Goal: Transaction & Acquisition: Purchase product/service

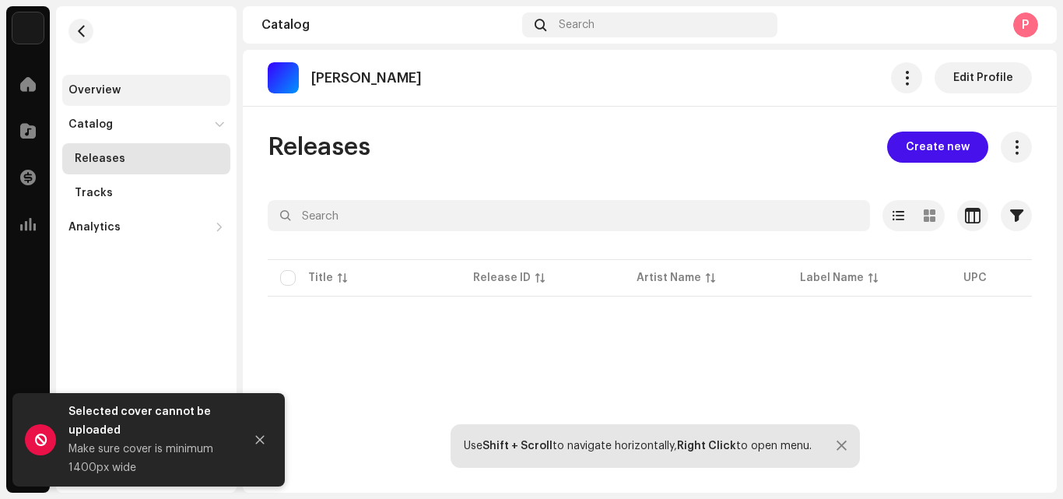
click at [134, 95] on div "Overview" at bounding box center [146, 90] width 156 height 12
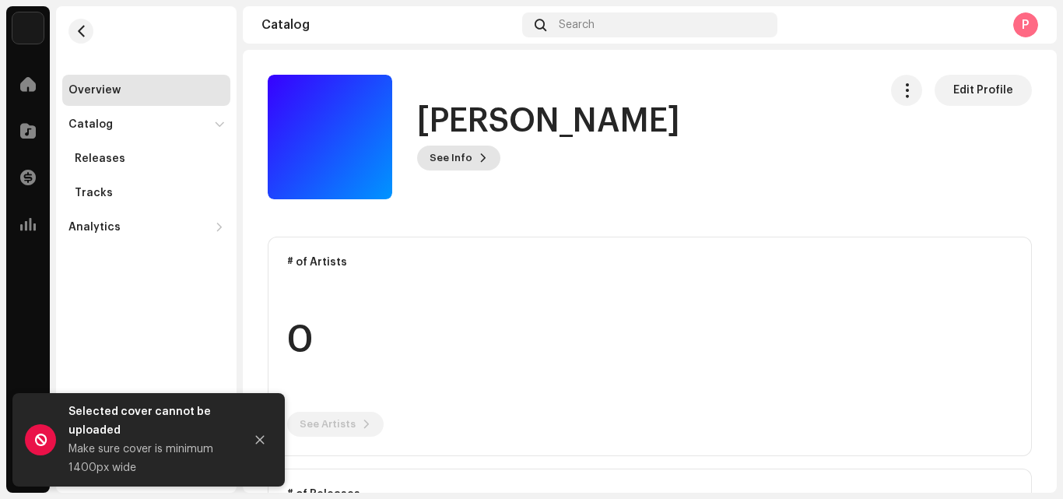
click at [469, 155] on button "See Info" at bounding box center [458, 158] width 83 height 25
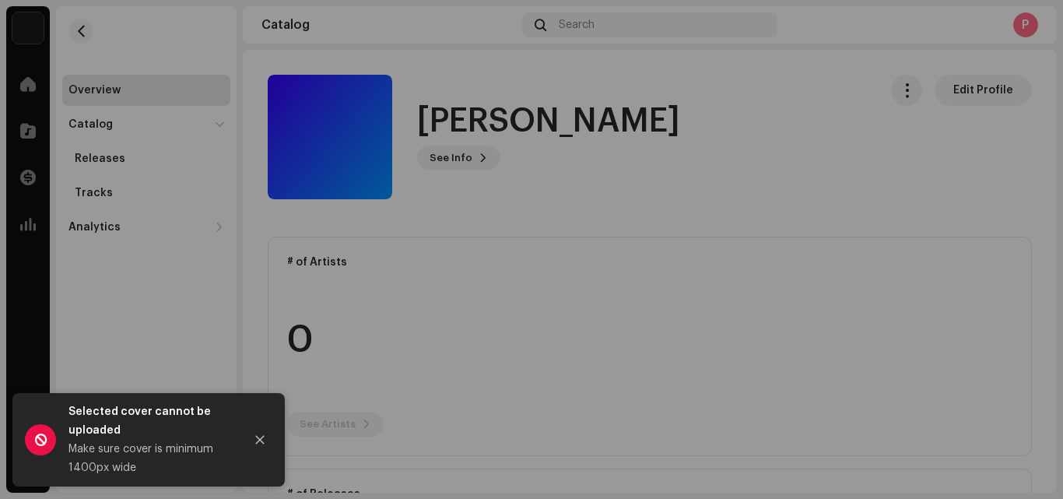
click at [577, 86] on div "Yaa Shondem 1063442 Description —" at bounding box center [531, 249] width 1063 height 499
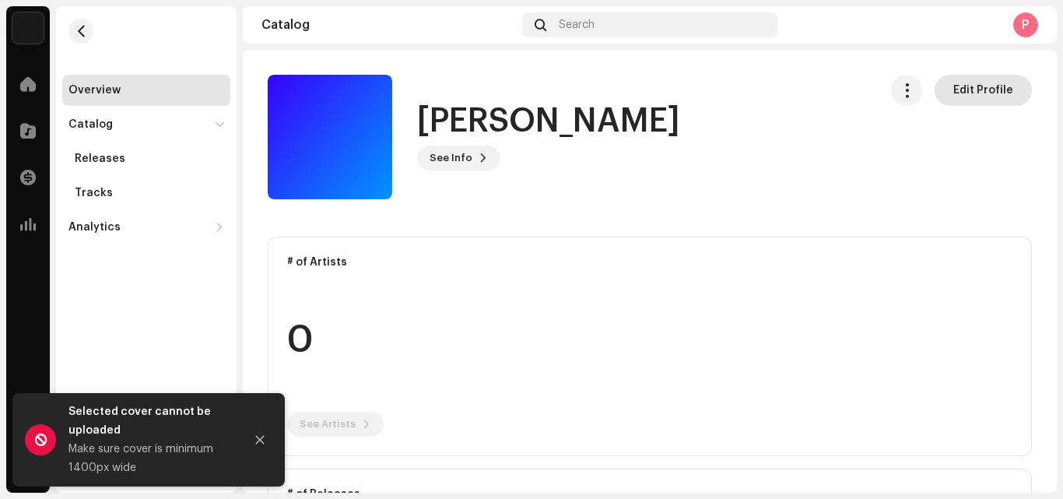
click at [953, 82] on span "Edit Profile" at bounding box center [983, 90] width 60 height 31
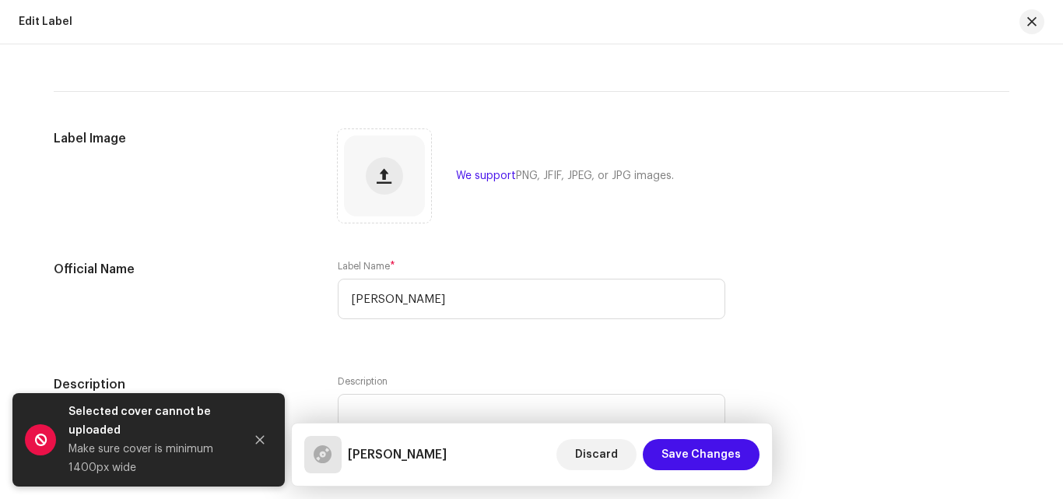
scroll to position [97, 0]
click at [361, 175] on div at bounding box center [384, 175] width 81 height 81
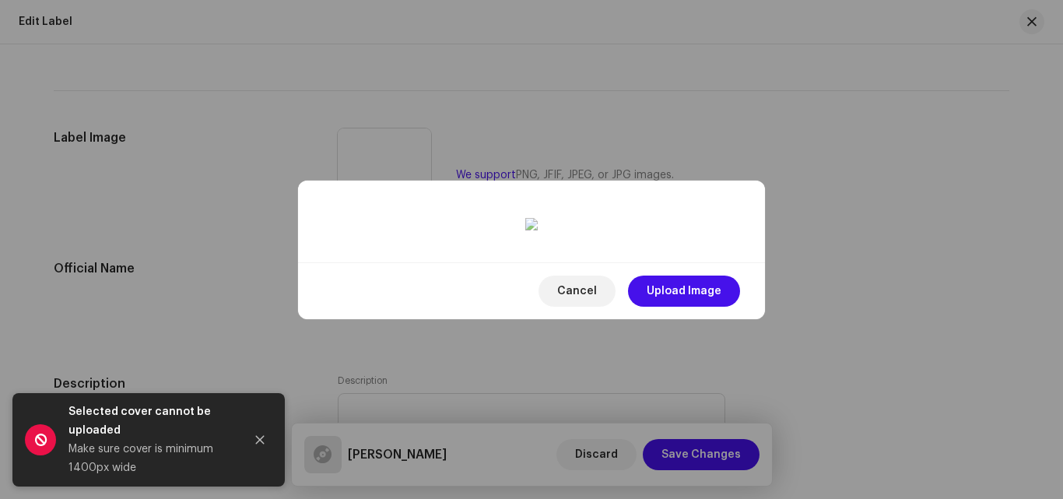
drag, startPoint x: 511, startPoint y: 224, endPoint x: 506, endPoint y: 235, distance: 11.9
click at [672, 307] on span "Upload Image" at bounding box center [684, 291] width 75 height 31
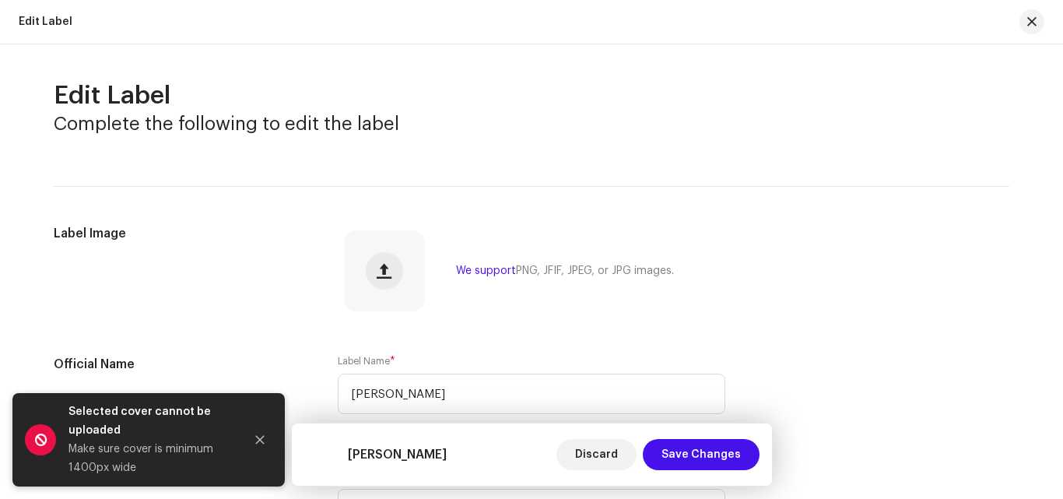
scroll to position [0, 0]
click at [462, 206] on div "Edit Label Complete the following to edit the label Label Image We support PNG,…" at bounding box center [532, 341] width 1006 height 519
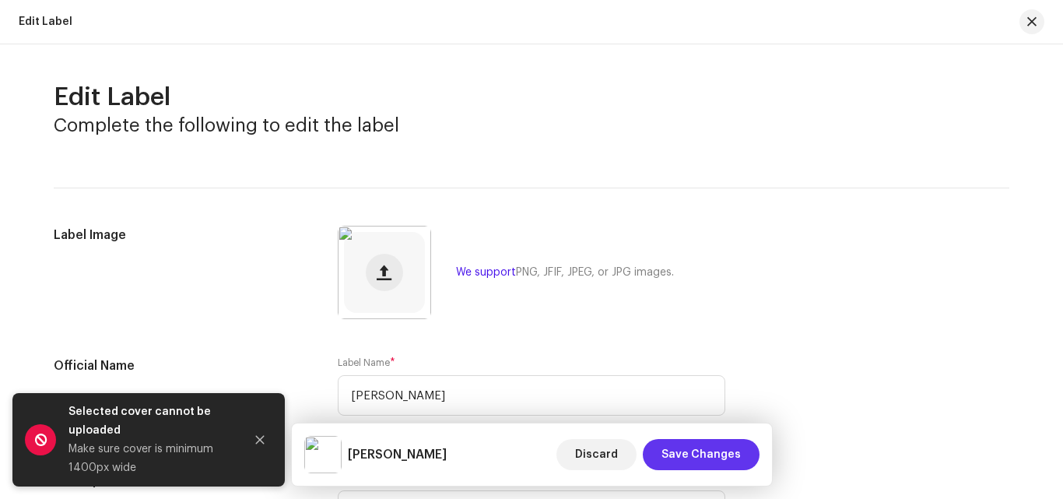
click at [676, 450] on span "Save Changes" at bounding box center [701, 454] width 79 height 31
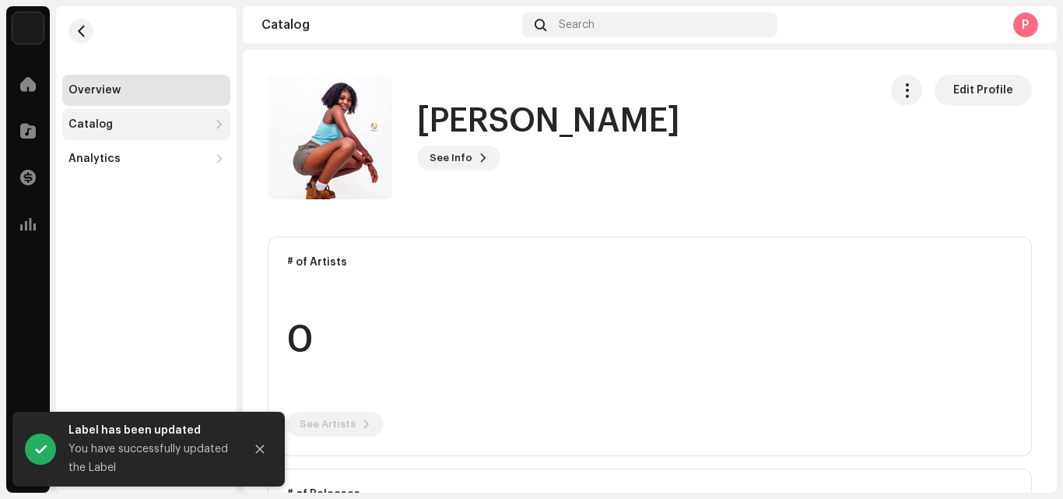
click at [111, 130] on div "Catalog" at bounding box center [138, 124] width 140 height 12
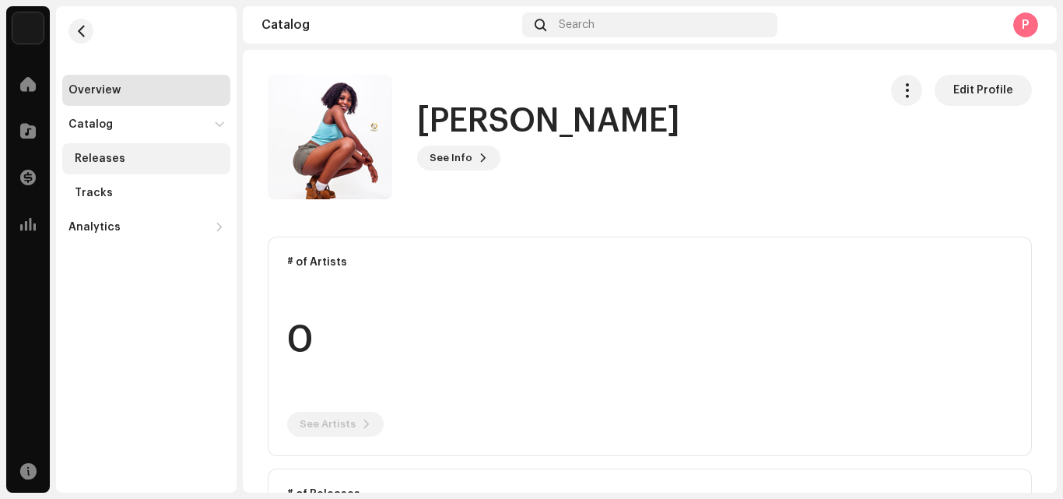
click at [117, 151] on div "Releases" at bounding box center [146, 158] width 168 height 31
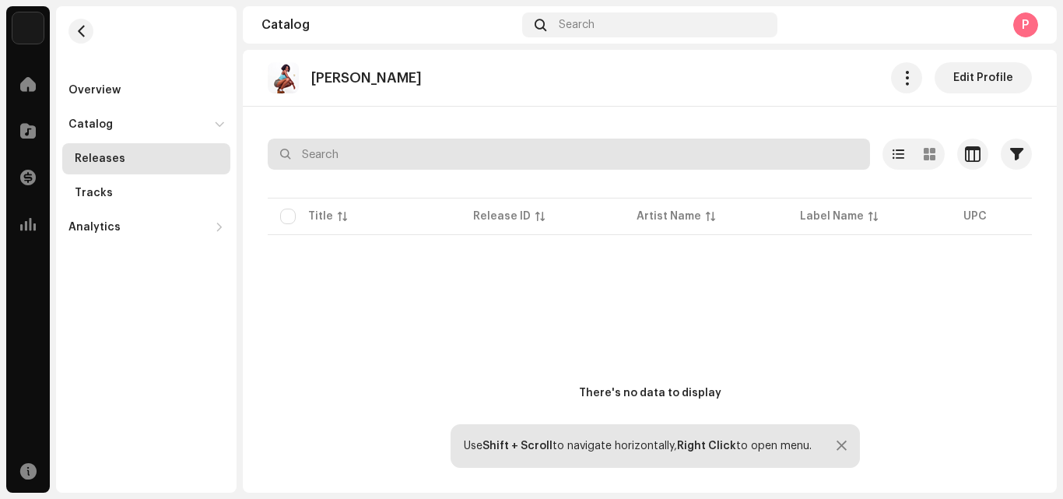
scroll to position [67, 0]
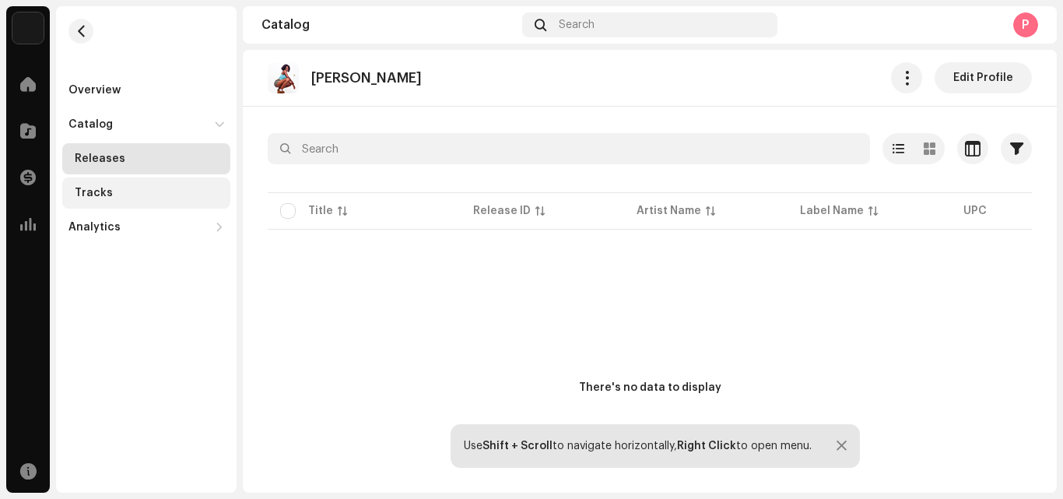
click at [98, 191] on div "Tracks" at bounding box center [94, 193] width 38 height 12
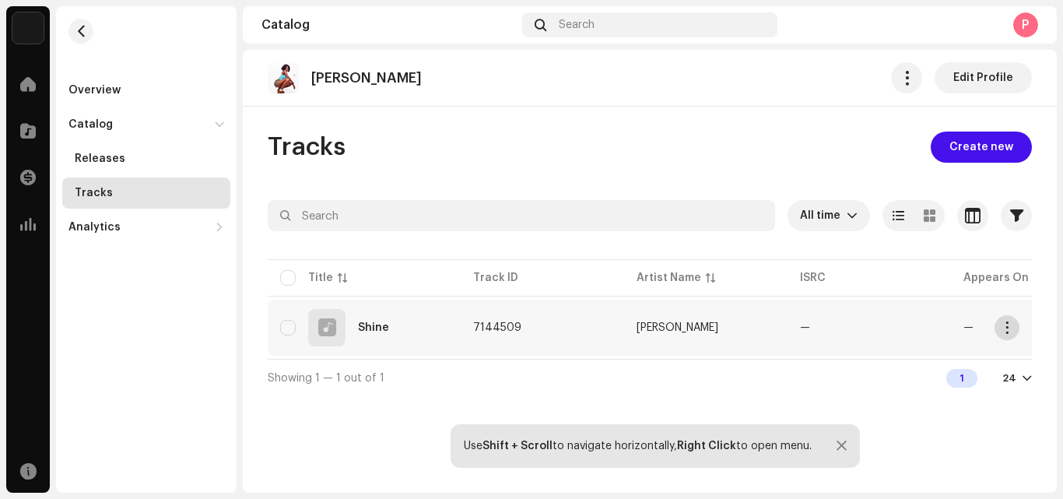
click at [1008, 325] on span "button" at bounding box center [1008, 327] width 12 height 12
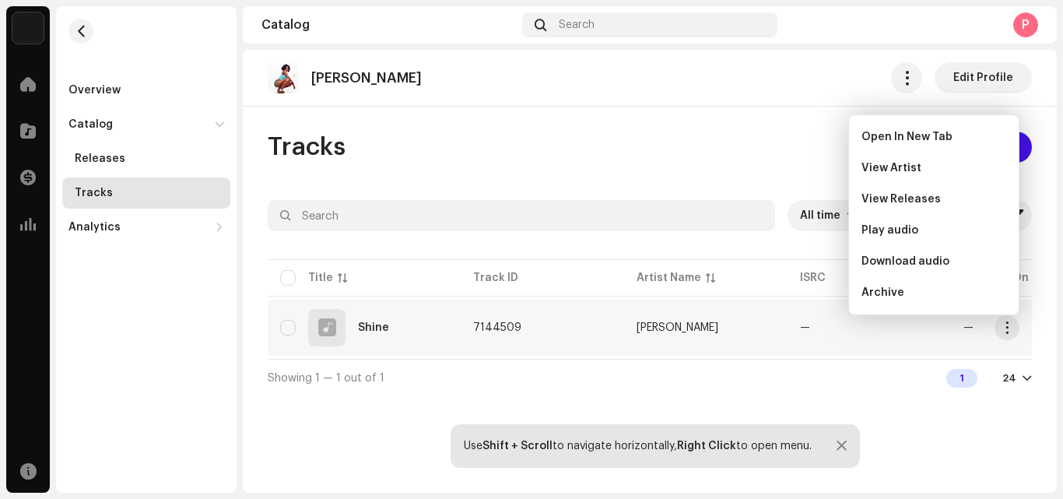
click at [469, 391] on div "Showing 1 — 1 out of 1 1 24" at bounding box center [650, 377] width 764 height 37
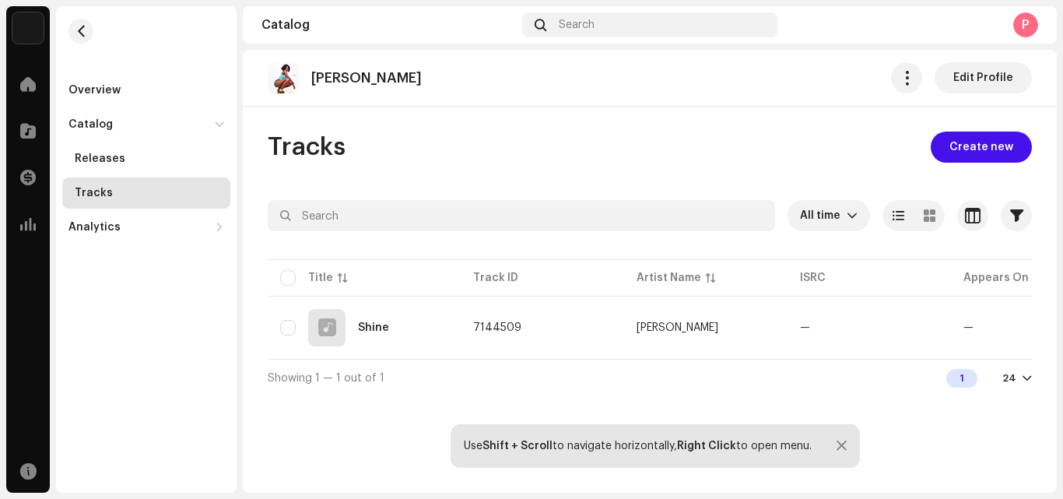
click at [469, 391] on div "Showing 1 — 1 out of 1 1 24" at bounding box center [650, 377] width 764 height 37
click at [1008, 333] on span "button" at bounding box center [1008, 327] width 12 height 12
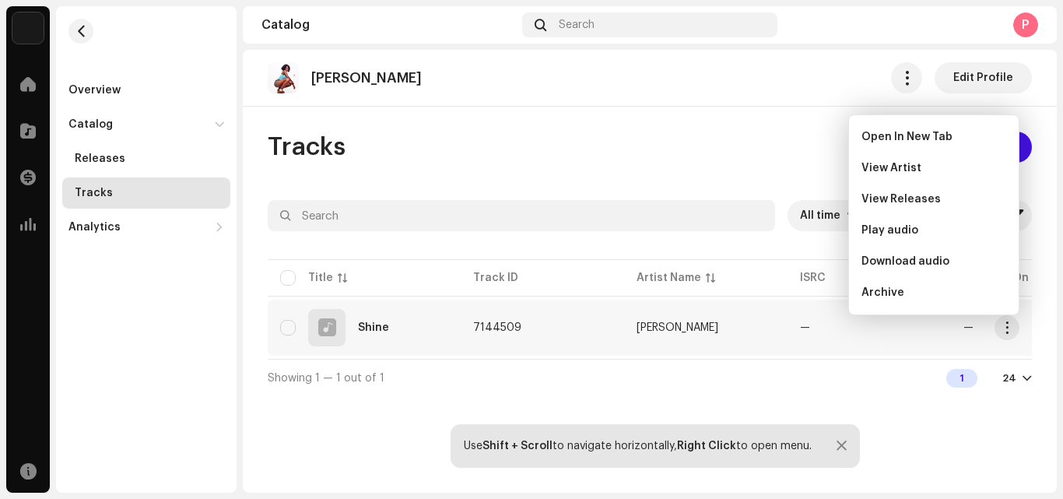
click at [702, 131] on div "Yaa Shondem Edit Profile Tracks Create new All time Selected 0 Options Filters …" at bounding box center [650, 271] width 814 height 443
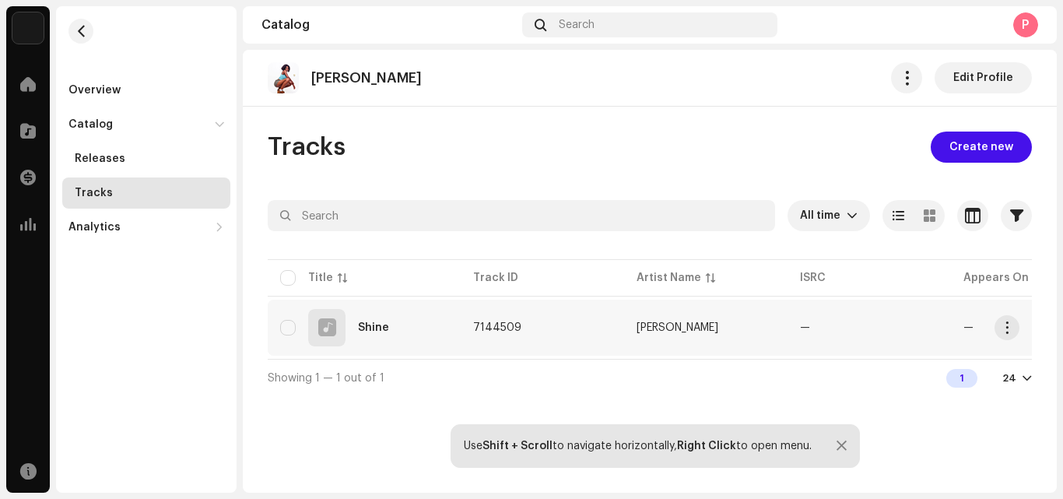
click at [560, 334] on td "7144509" at bounding box center [542, 328] width 163 height 56
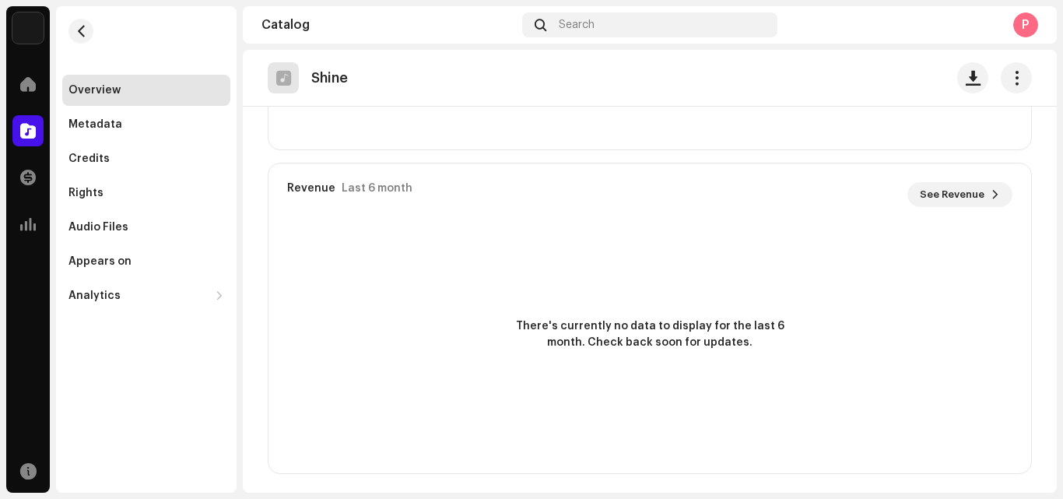
scroll to position [1120, 0]
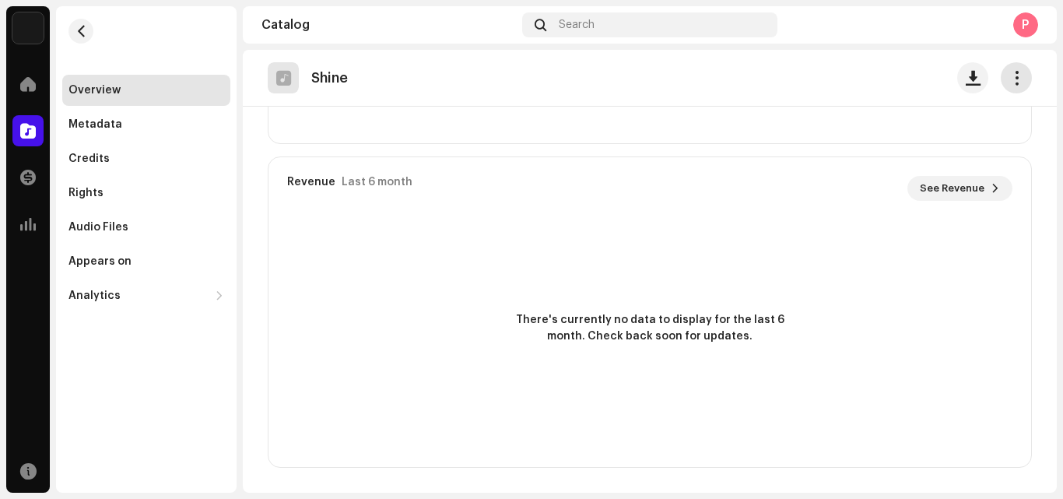
click at [1009, 72] on span "button" at bounding box center [1016, 78] width 15 height 12
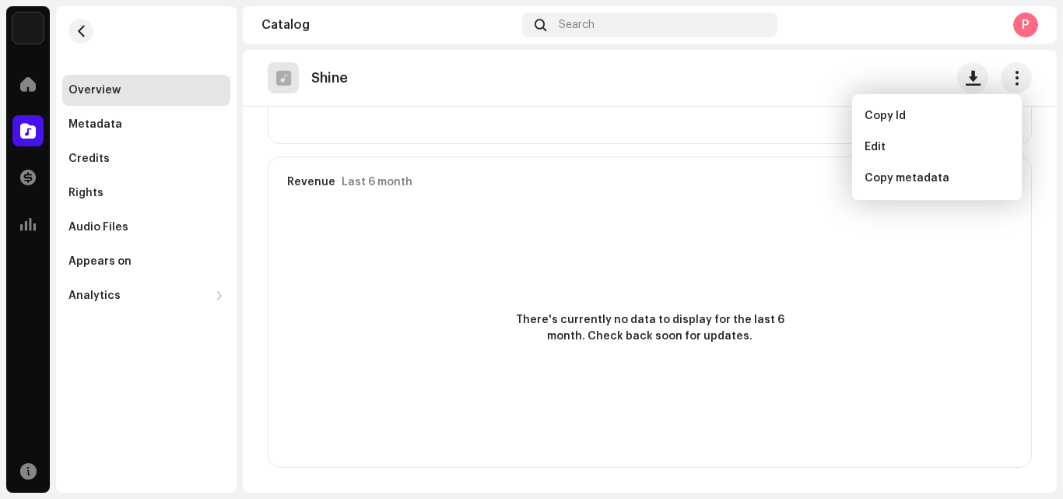
click at [665, 376] on div "There's currently no data to display for the last 6 month. Check back soon for …" at bounding box center [650, 328] width 763 height 218
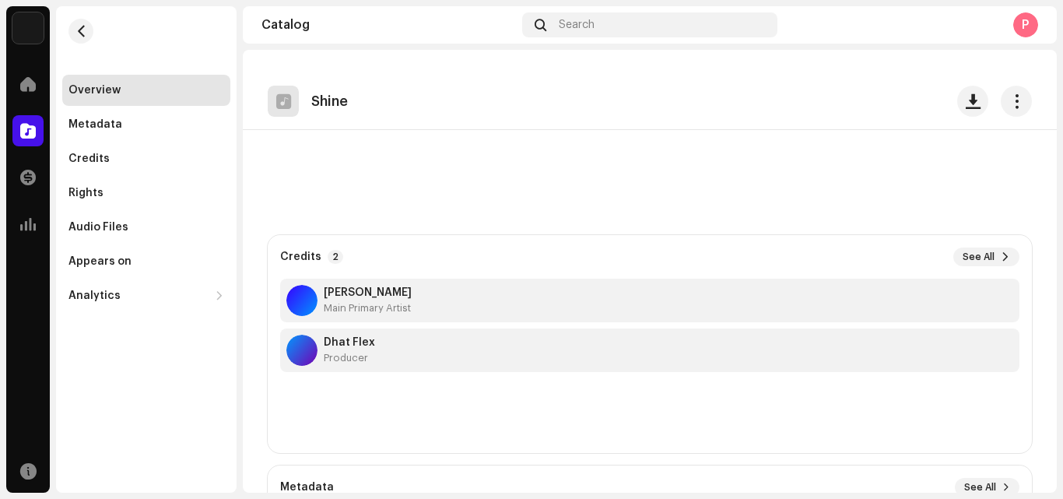
scroll to position [0, 0]
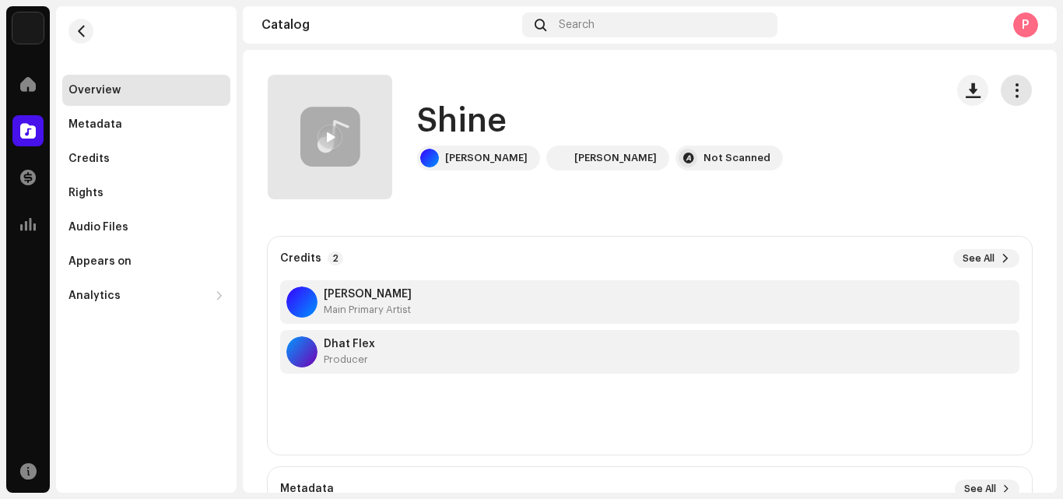
click at [1009, 90] on span "button" at bounding box center [1016, 90] width 15 height 12
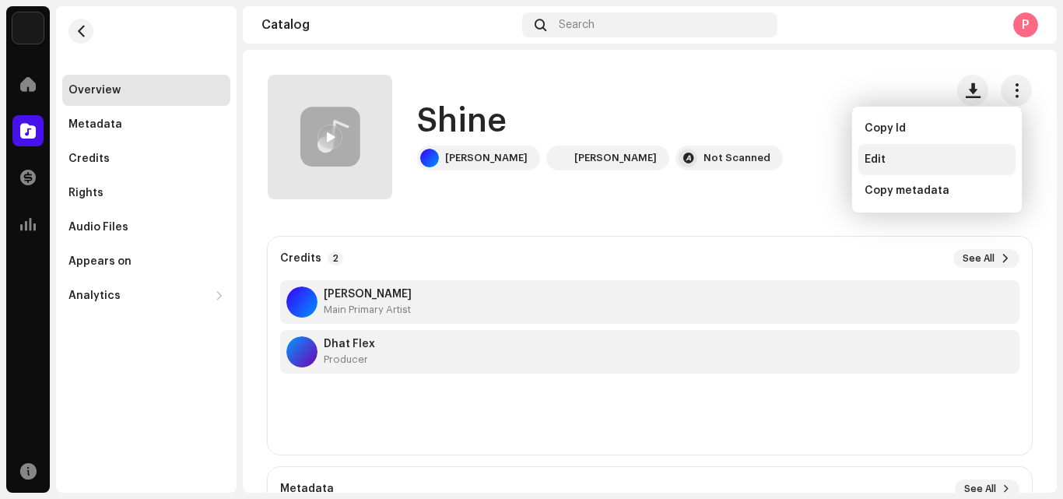
click at [888, 154] on div "Edit" at bounding box center [937, 159] width 145 height 12
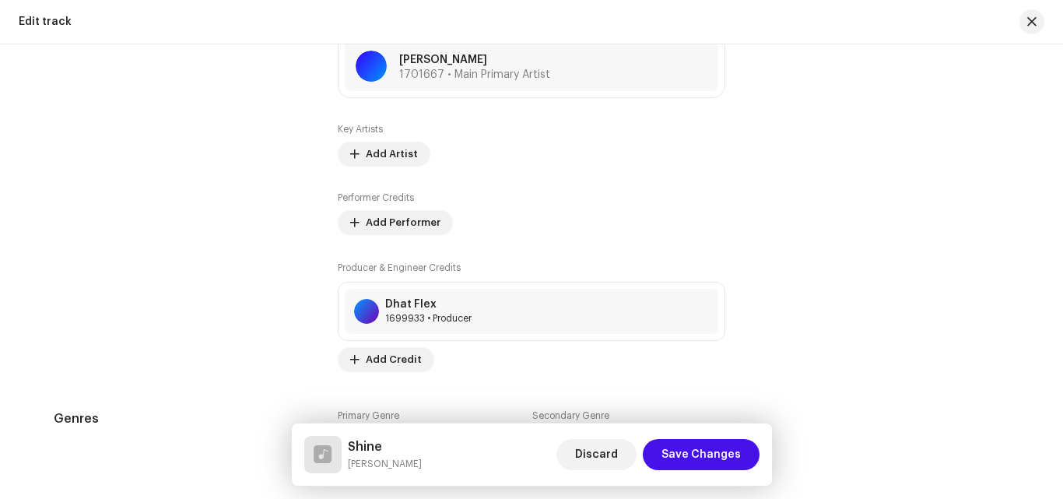
scroll to position [1007, 0]
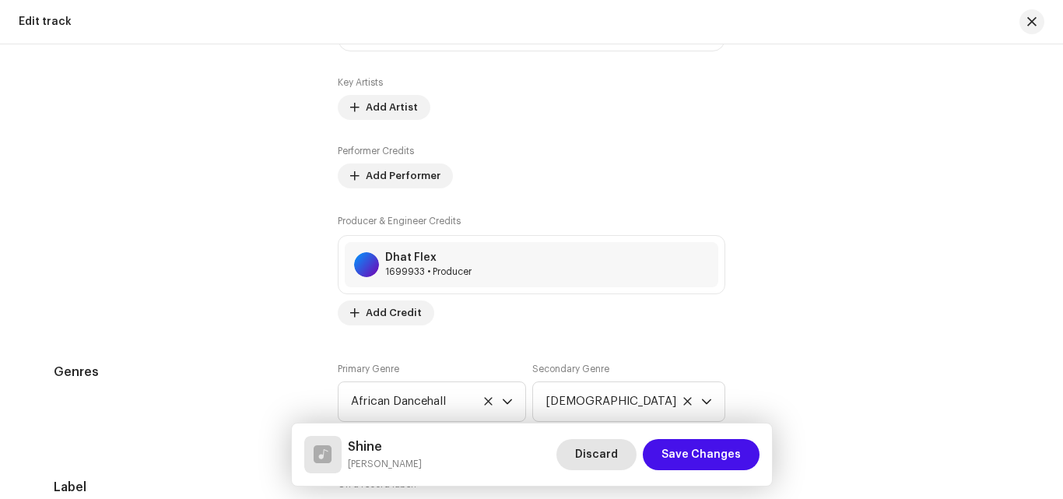
click at [588, 449] on span "Discard" at bounding box center [596, 454] width 43 height 31
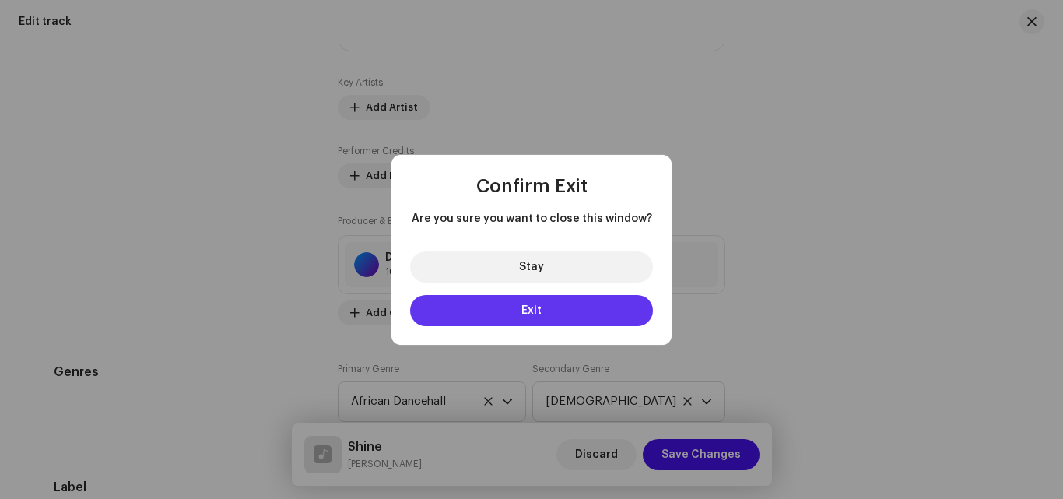
click at [561, 304] on button "Exit" at bounding box center [531, 310] width 243 height 31
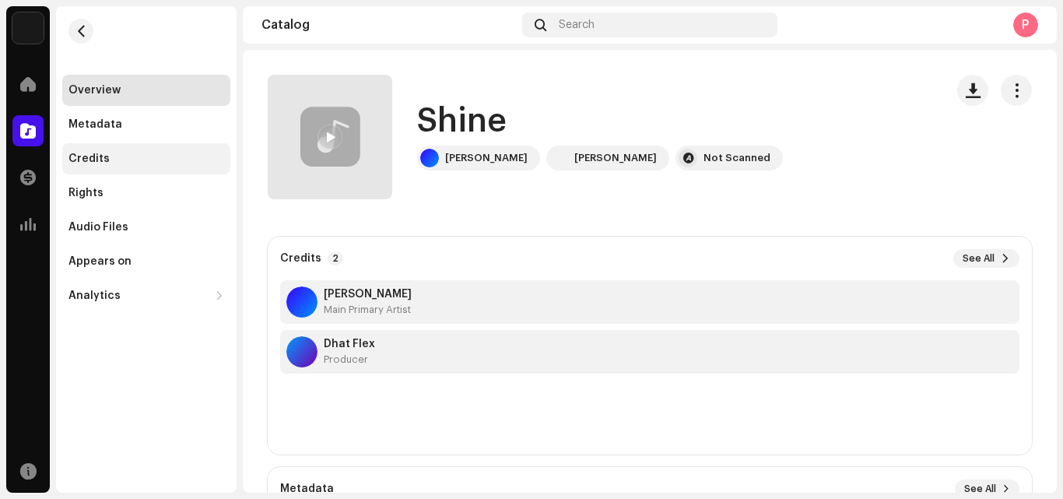
click at [87, 160] on div "Credits" at bounding box center [88, 159] width 41 height 12
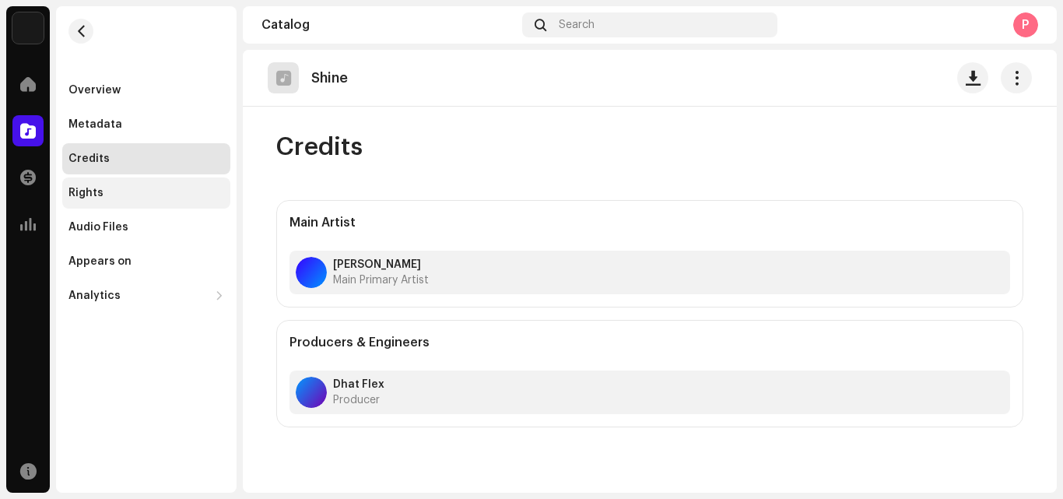
click at [100, 194] on div "Rights" at bounding box center [85, 193] width 35 height 12
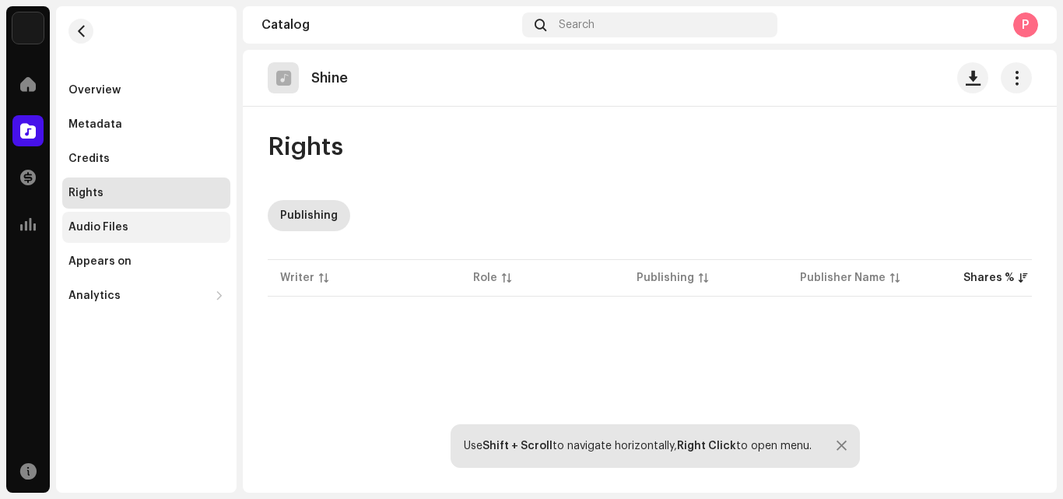
click at [91, 226] on div "Audio Files" at bounding box center [98, 227] width 60 height 12
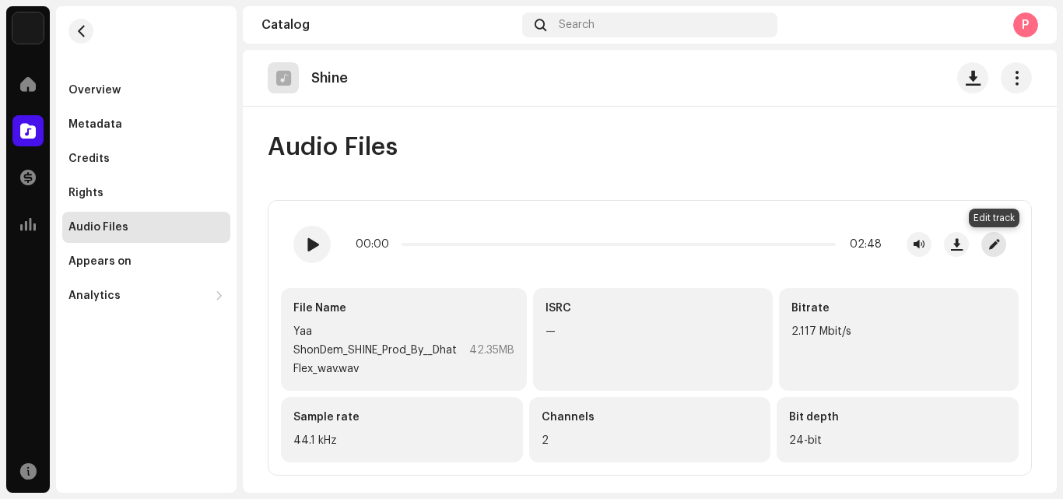
click at [1002, 246] on button "button" at bounding box center [993, 244] width 25 height 25
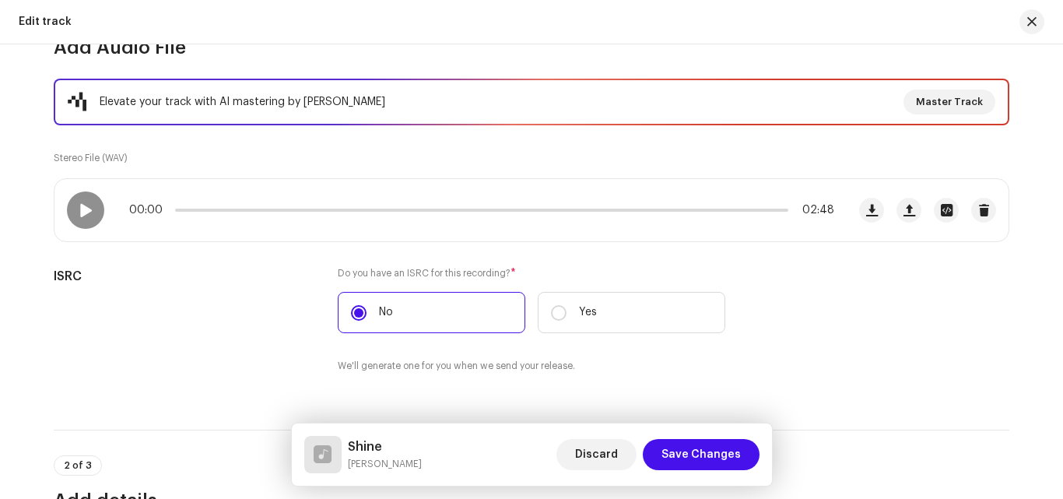
scroll to position [188, 0]
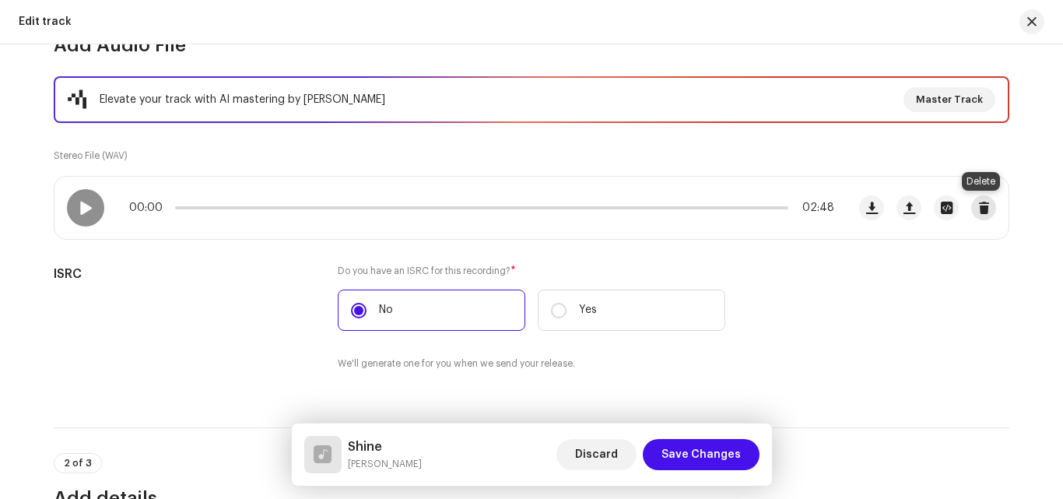
click at [985, 201] on button "button" at bounding box center [983, 207] width 25 height 25
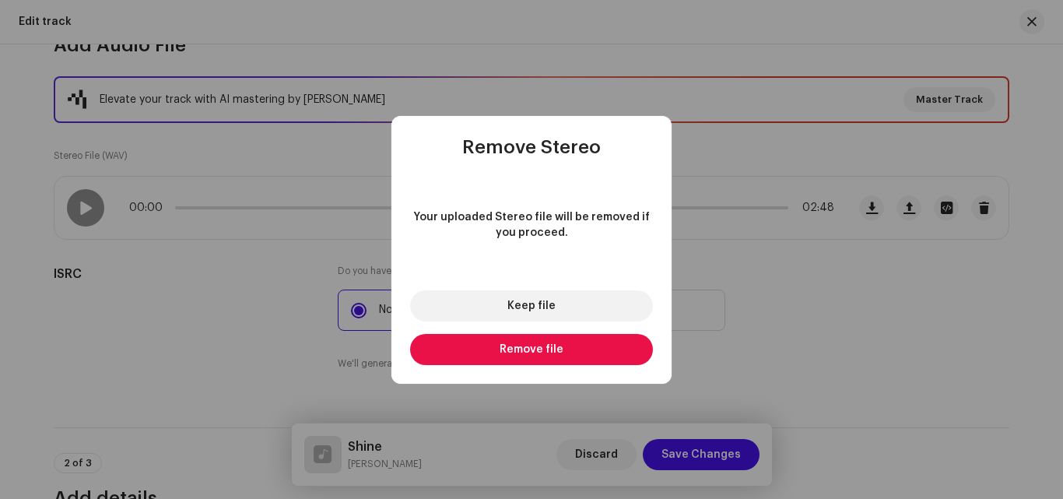
click at [535, 346] on span "Remove file" at bounding box center [532, 349] width 64 height 11
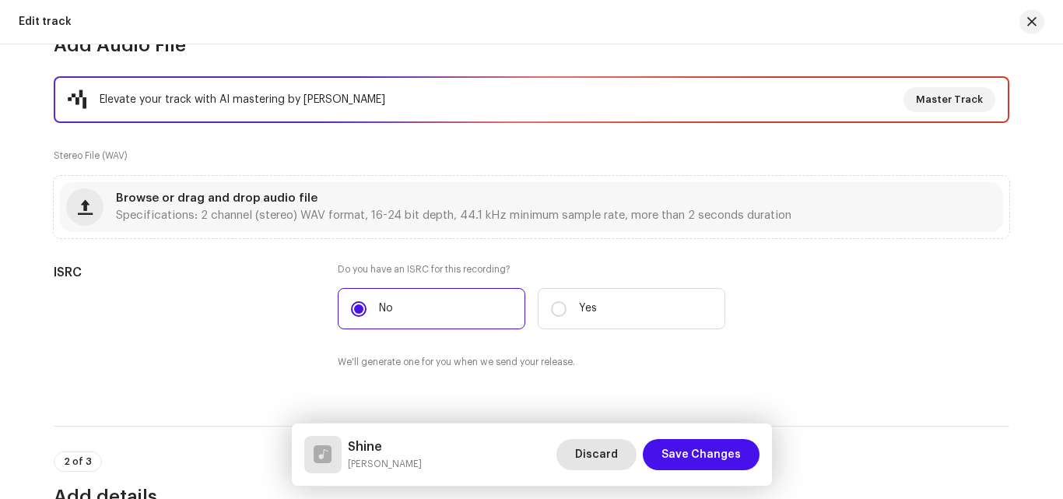
click at [611, 445] on span "Discard" at bounding box center [596, 454] width 43 height 31
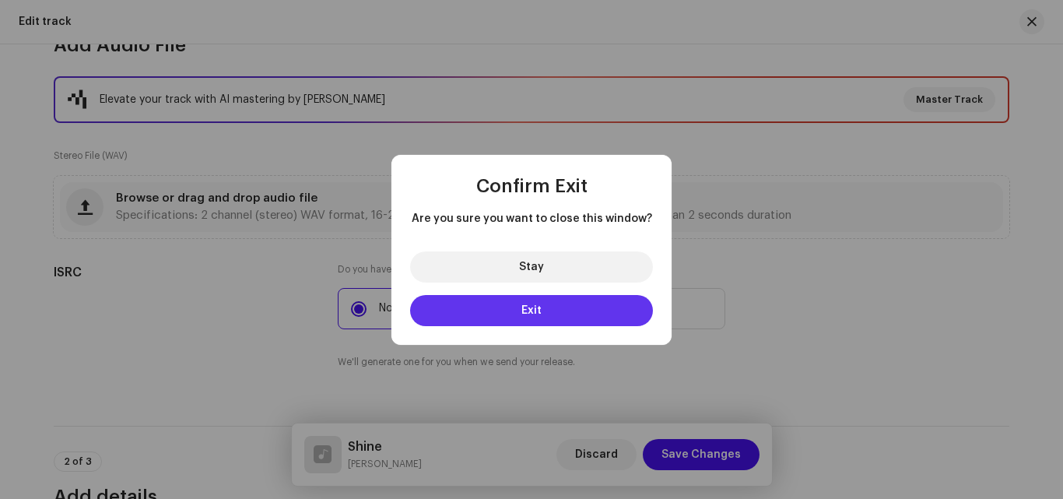
click at [568, 320] on button "Exit" at bounding box center [531, 310] width 243 height 31
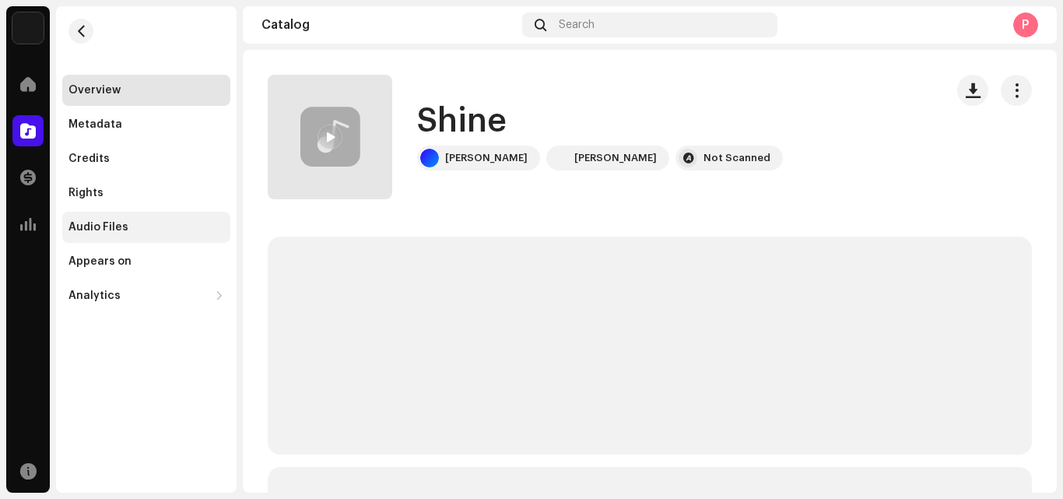
click at [97, 217] on div "Audio Files" at bounding box center [146, 227] width 168 height 31
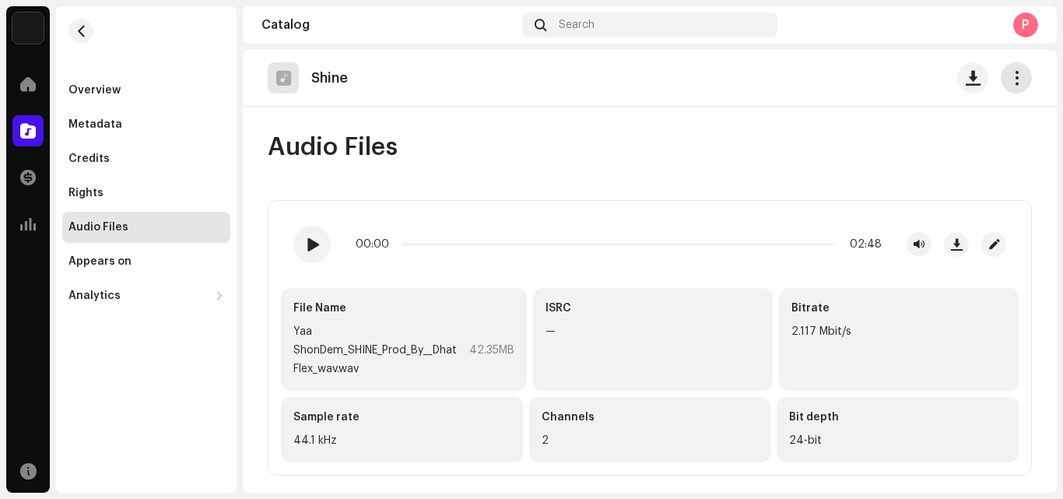
click at [1016, 66] on button "button" at bounding box center [1016, 77] width 31 height 31
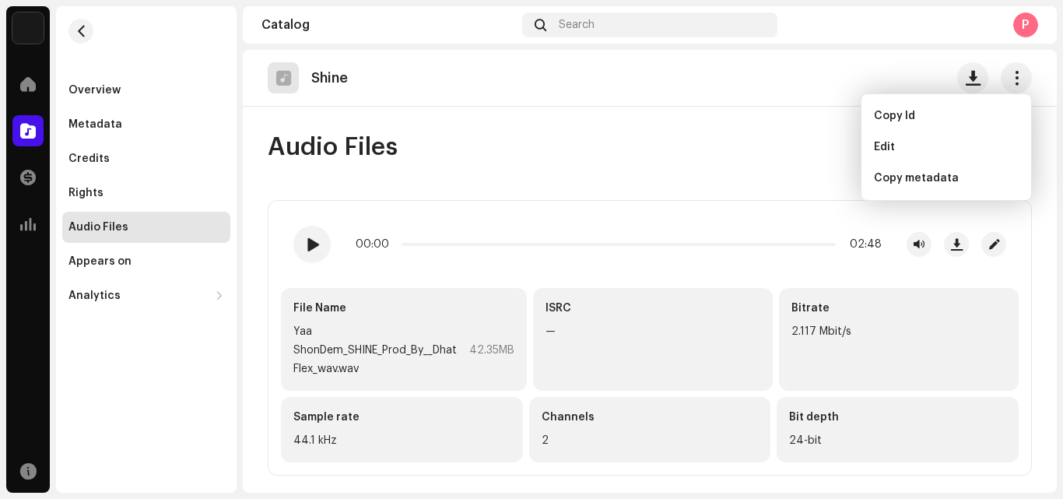
click at [787, 177] on div "Audio Files 00:00 02:48 File Name [PERSON_NAME] Flex_wav.wav 42.35MB ISRC — Bit…" at bounding box center [650, 304] width 814 height 344
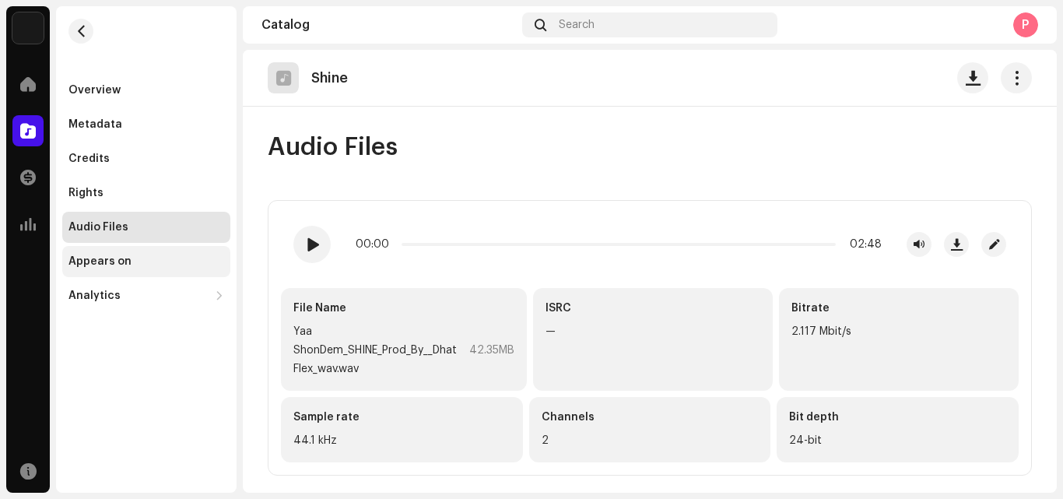
click at [139, 269] on div "Appears on" at bounding box center [146, 261] width 168 height 31
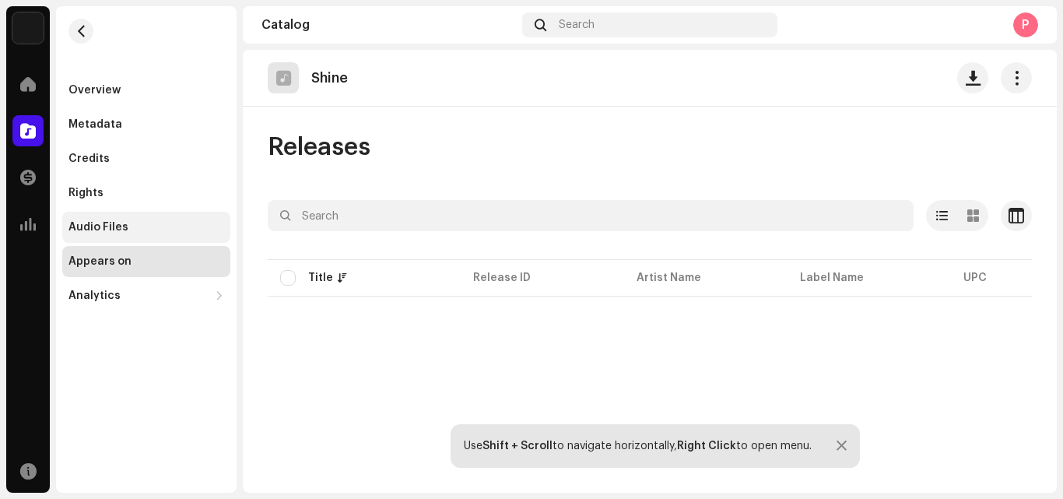
click at [148, 223] on div "Audio Files" at bounding box center [146, 227] width 156 height 12
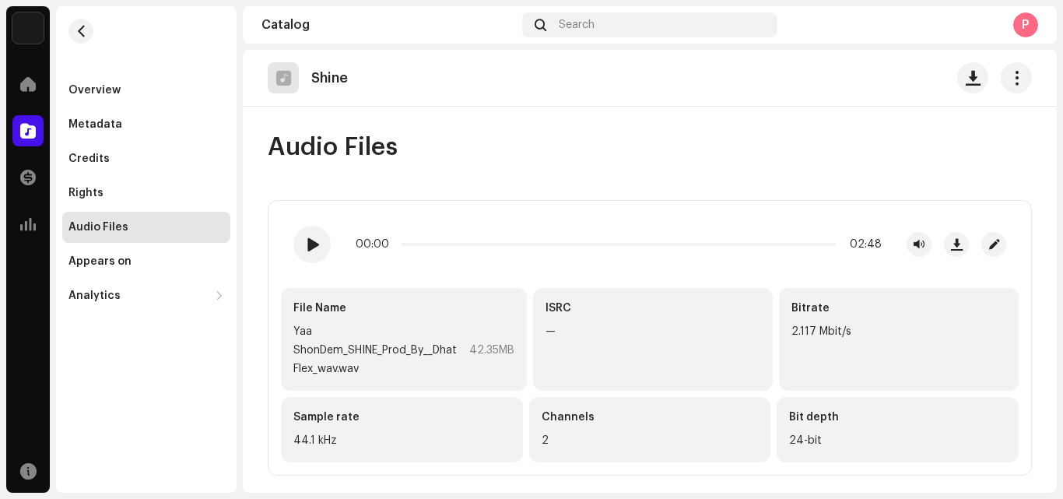
click at [565, 448] on div "2" at bounding box center [650, 440] width 217 height 19
click at [1019, 77] on span "button" at bounding box center [1016, 78] width 15 height 12
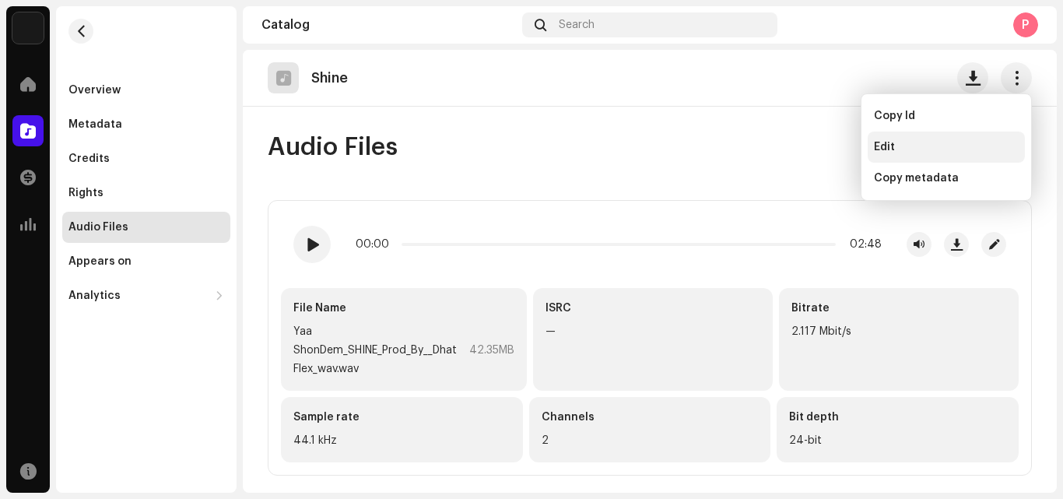
click at [876, 149] on span "Edit" at bounding box center [884, 147] width 21 height 12
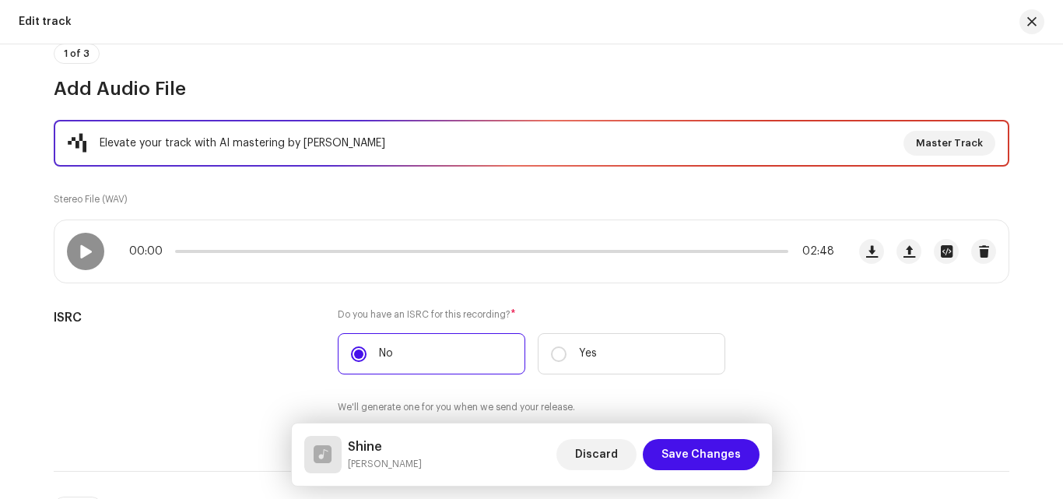
scroll to position [146, 0]
click at [972, 251] on button "button" at bounding box center [983, 250] width 25 height 25
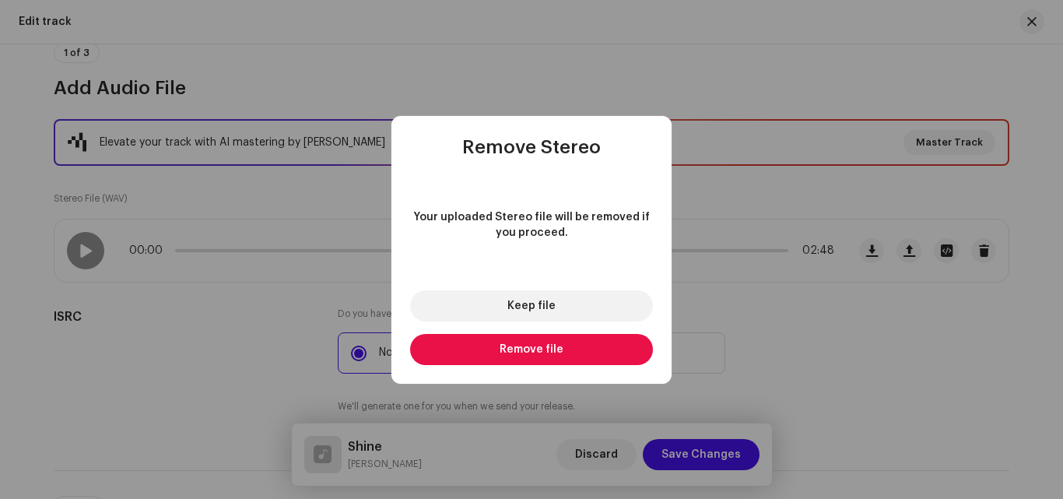
click at [544, 345] on span "Remove file" at bounding box center [532, 349] width 64 height 11
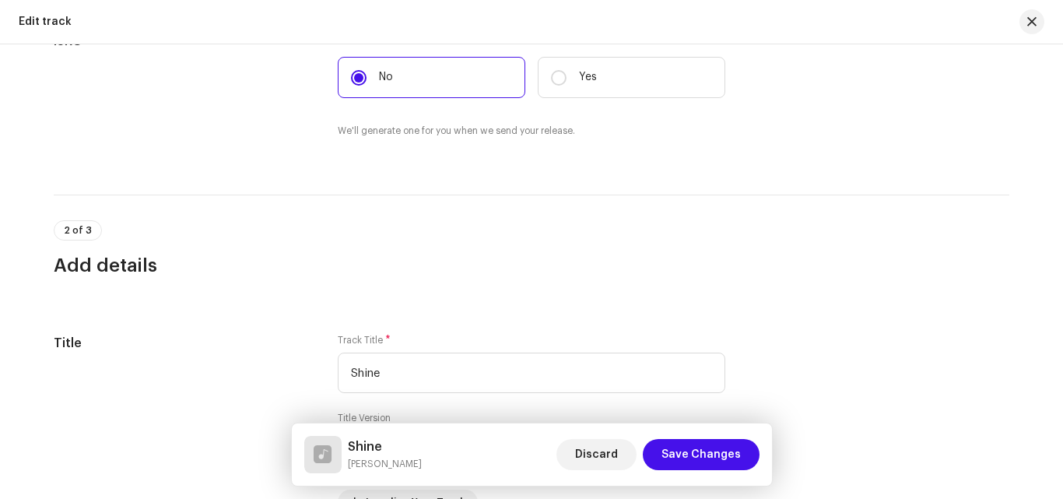
scroll to position [499, 0]
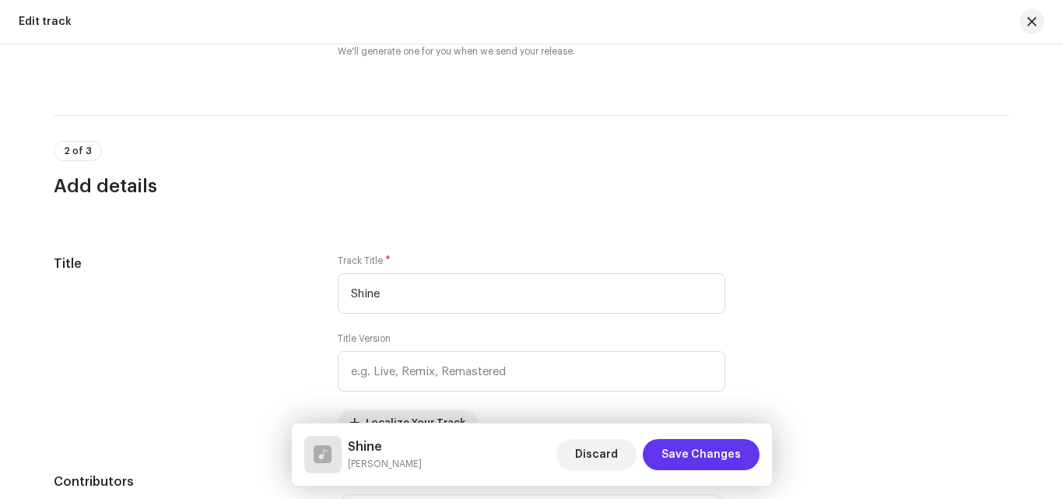
click at [690, 448] on span "Save Changes" at bounding box center [701, 454] width 79 height 31
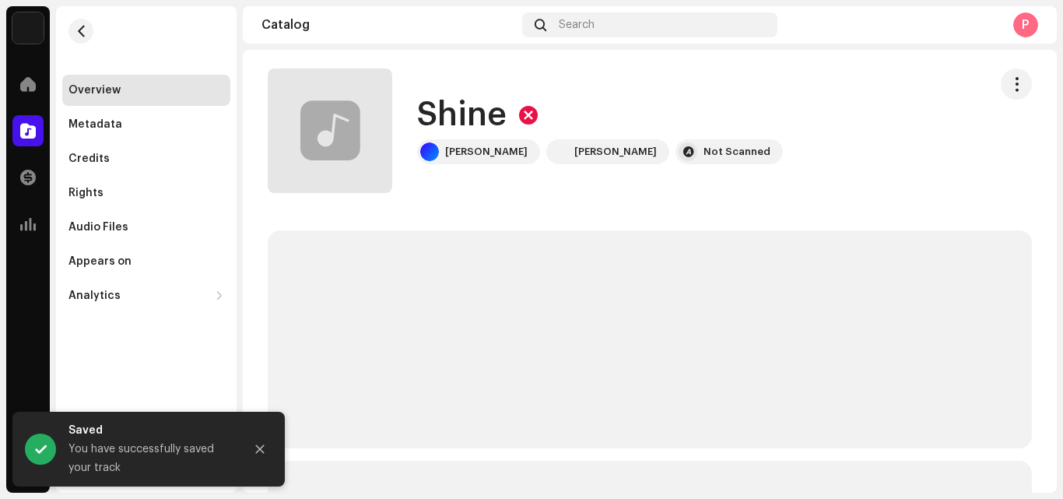
scroll to position [8, 0]
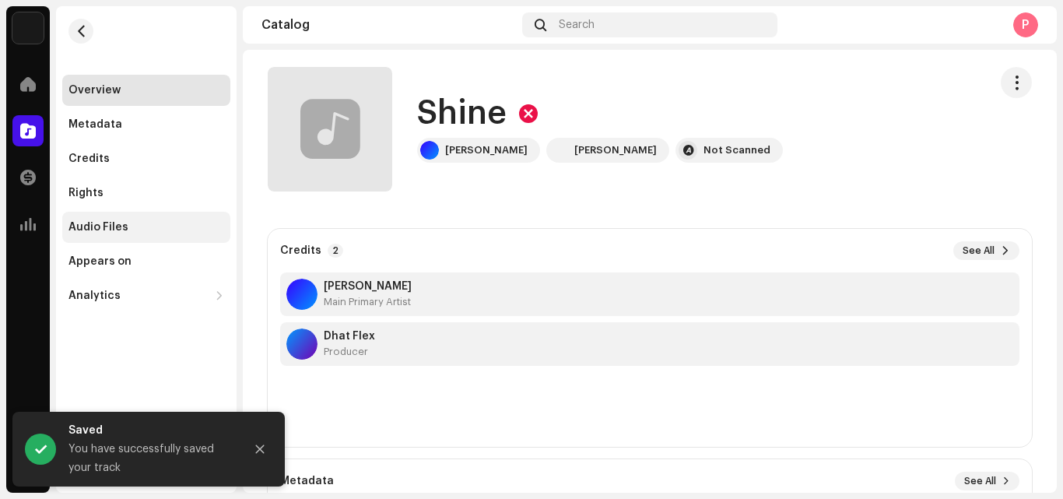
click at [126, 221] on div "Audio Files" at bounding box center [146, 227] width 156 height 12
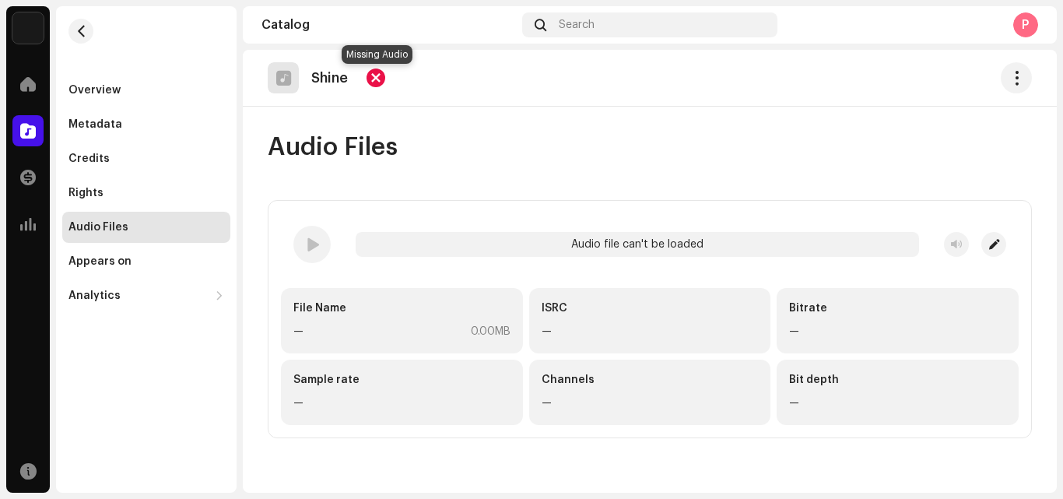
click at [370, 79] on div at bounding box center [376, 77] width 19 height 19
click at [377, 80] on div at bounding box center [376, 77] width 19 height 19
drag, startPoint x: 491, startPoint y: 107, endPoint x: 448, endPoint y: 93, distance: 45.0
click at [448, 93] on div "Shine" at bounding box center [650, 77] width 764 height 31
click at [16, 82] on div at bounding box center [27, 83] width 31 height 31
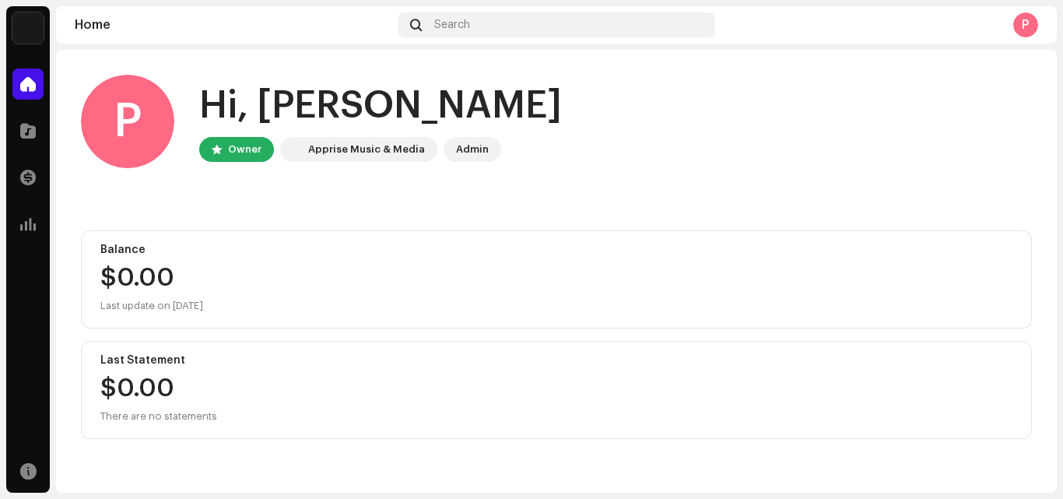
click at [255, 149] on div "Owner" at bounding box center [244, 149] width 33 height 19
click at [217, 146] on div at bounding box center [217, 149] width 10 height 12
click at [25, 177] on span at bounding box center [28, 177] width 16 height 12
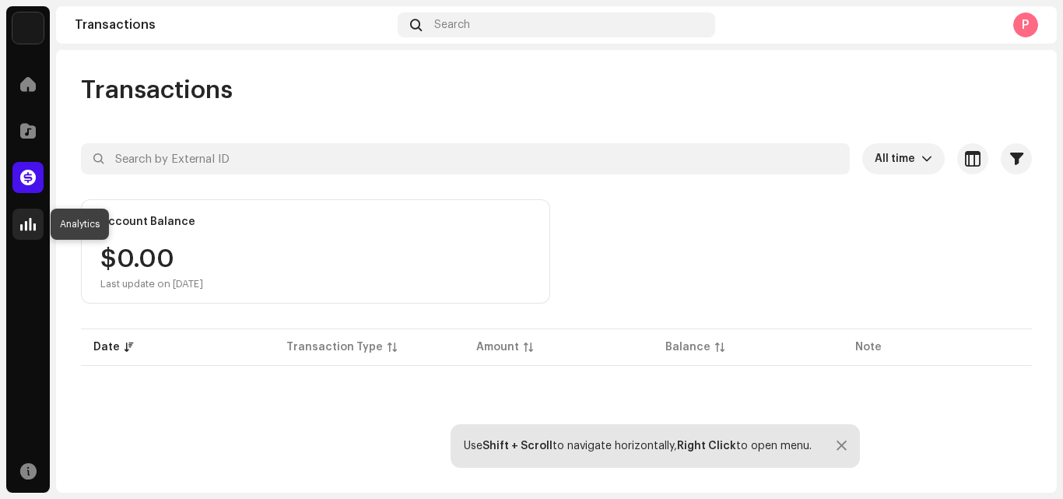
click at [29, 218] on span at bounding box center [28, 224] width 16 height 12
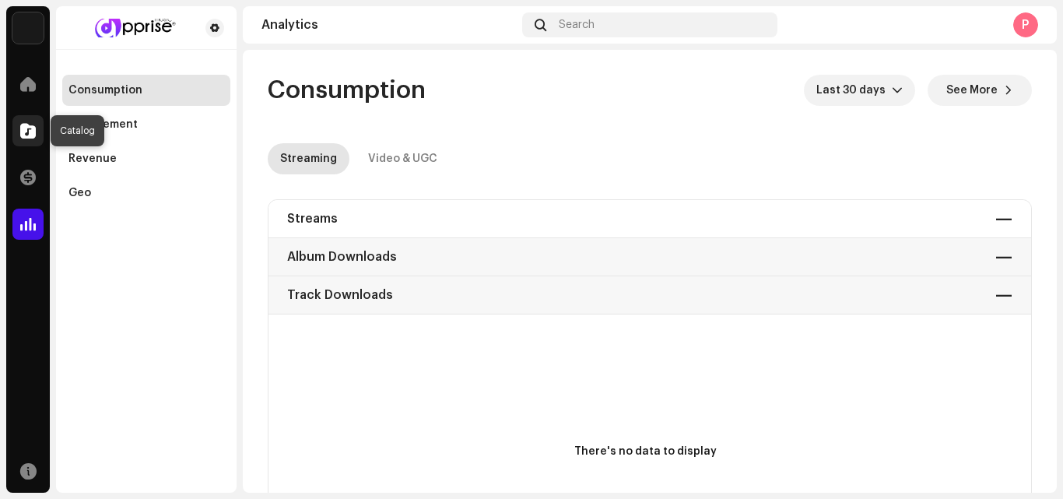
click at [31, 125] on span at bounding box center [28, 131] width 16 height 12
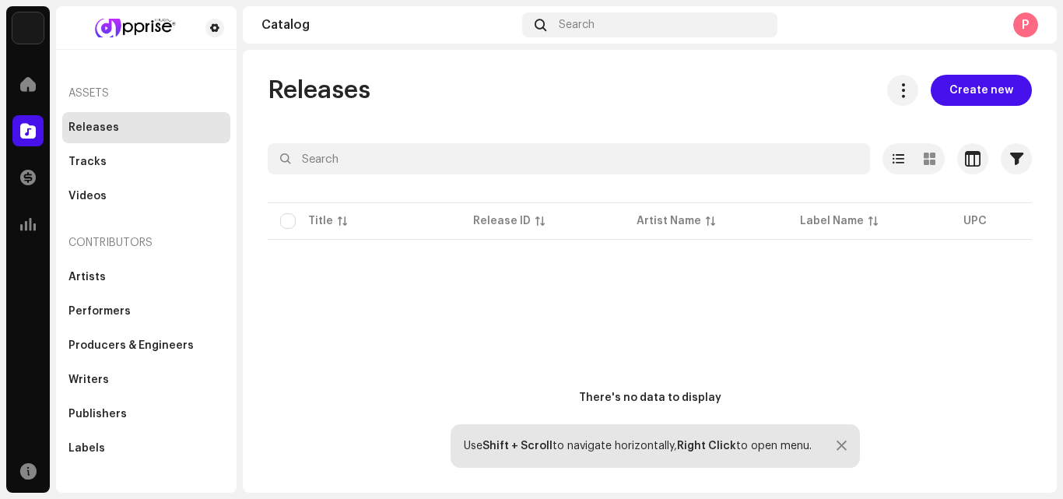
click at [356, 306] on div "There's no data to display" at bounding box center [650, 398] width 764 height 311
click at [135, 349] on div "Producers & Engineers" at bounding box center [130, 345] width 125 height 12
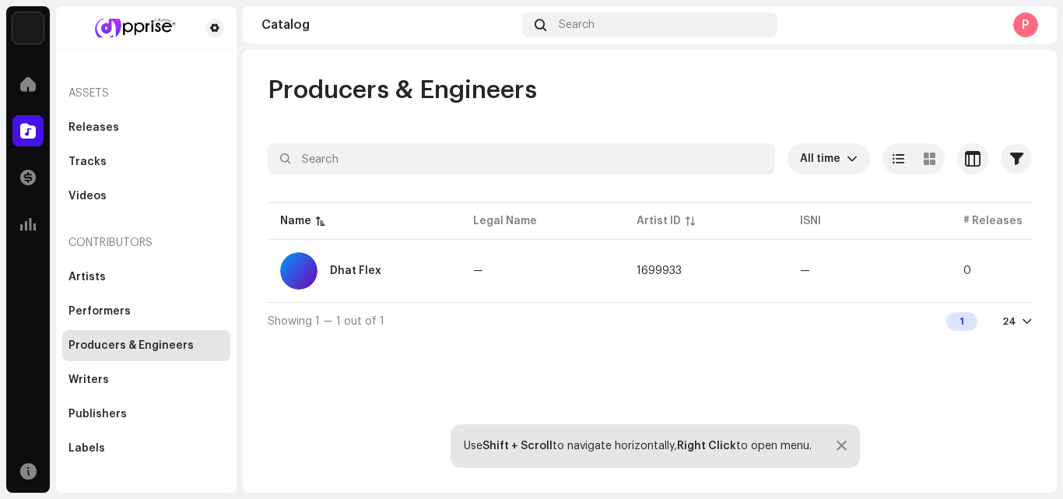
click at [1029, 328] on div at bounding box center [1027, 321] width 9 height 12
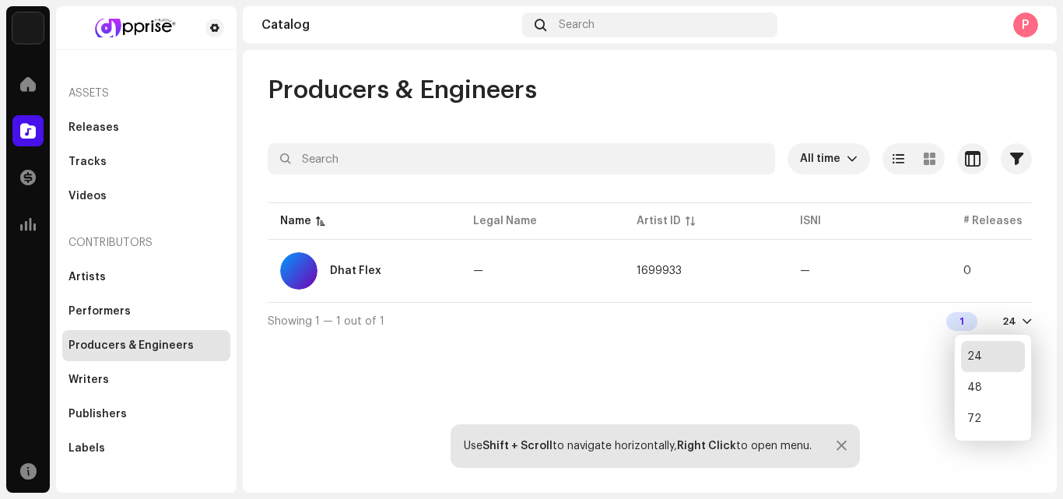
click at [1026, 314] on div "Showing 1 — 1 out of 1 1 24" at bounding box center [650, 320] width 764 height 37
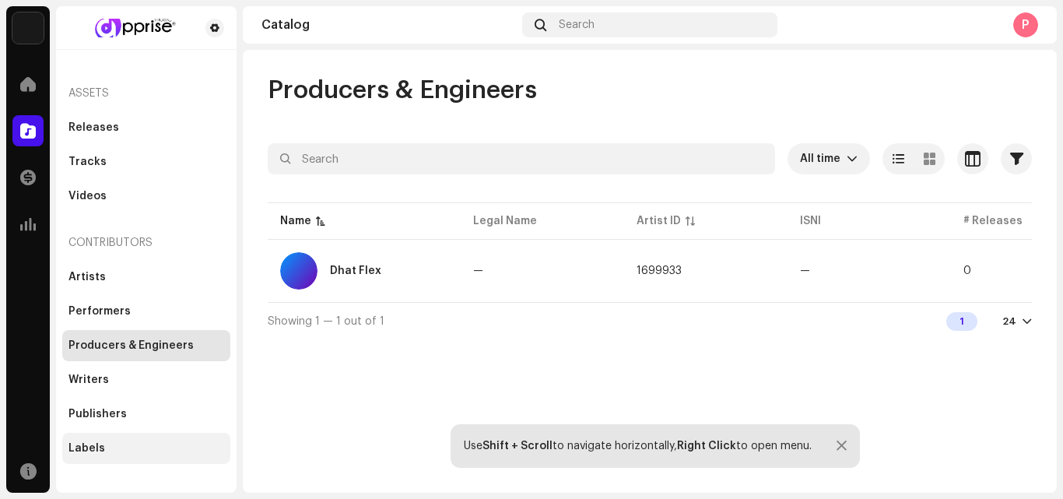
click at [89, 448] on div "Labels" at bounding box center [86, 448] width 37 height 12
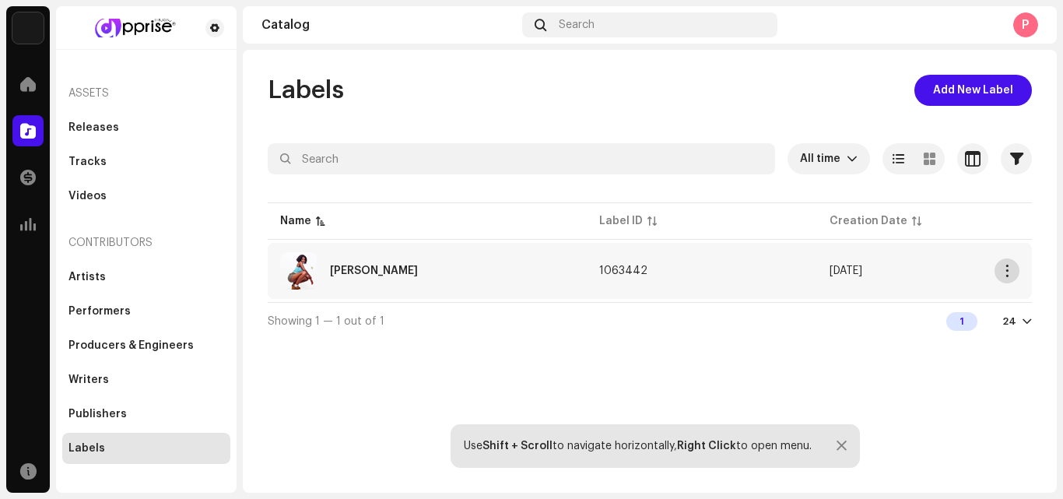
click at [996, 269] on button "button" at bounding box center [1007, 270] width 25 height 25
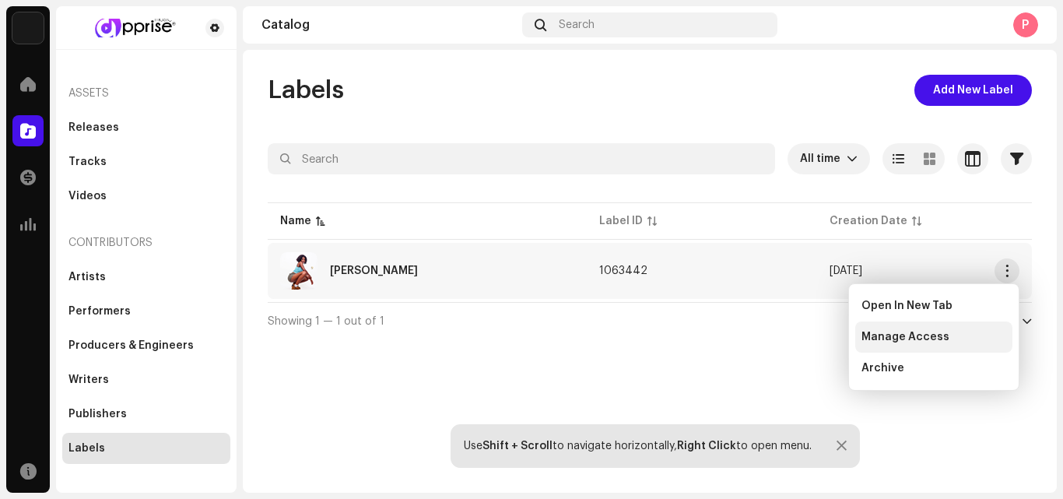
click at [911, 332] on span "Manage Access" at bounding box center [906, 337] width 88 height 12
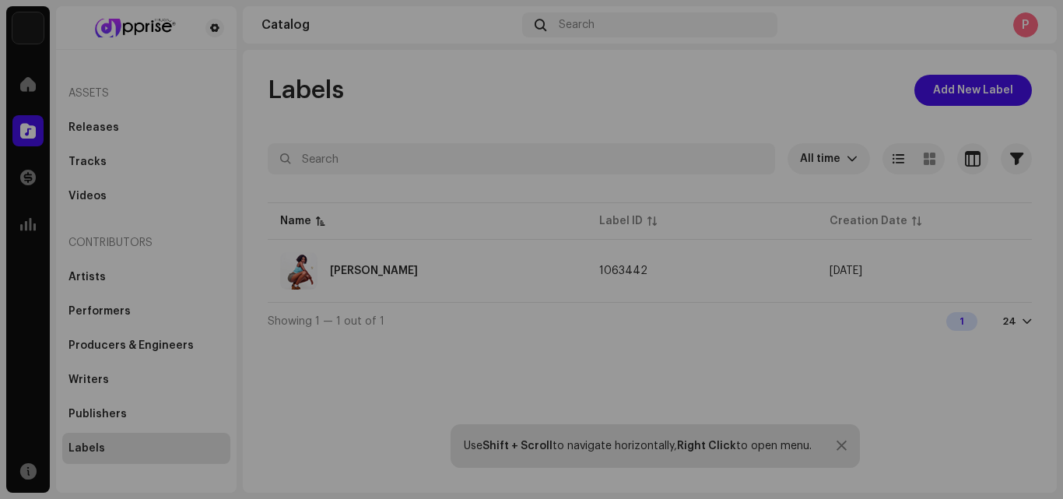
click at [926, 107] on div "[PERSON_NAME] Label Portal Invite Member Member Email Last Active Status No mem…" at bounding box center [531, 249] width 1063 height 499
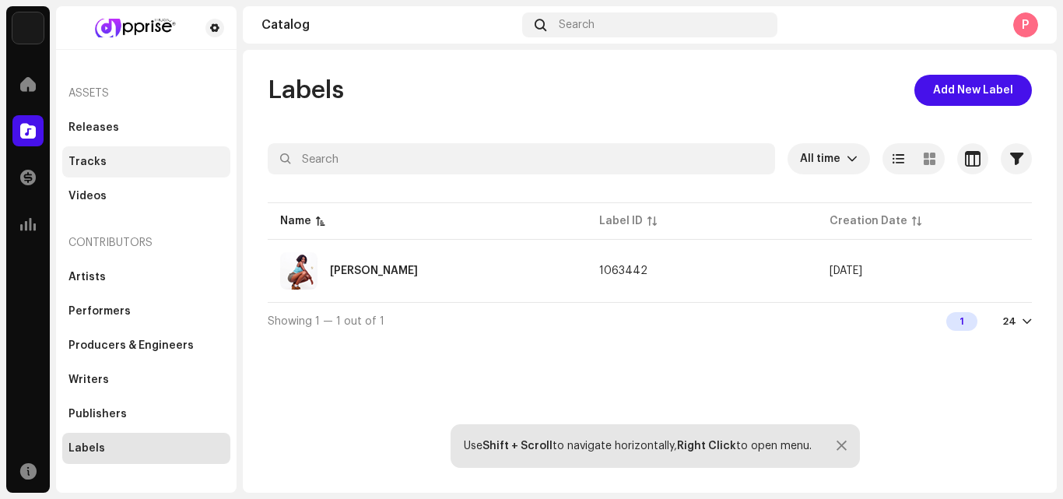
click at [103, 157] on div "Tracks" at bounding box center [146, 162] width 156 height 12
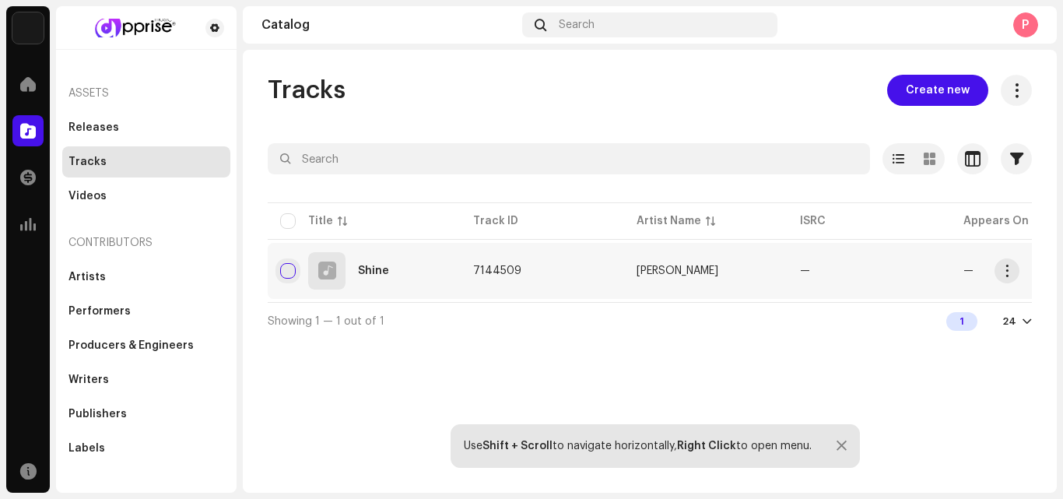
click at [290, 272] on input "checkbox" at bounding box center [288, 271] width 16 height 16
checkbox input "true"
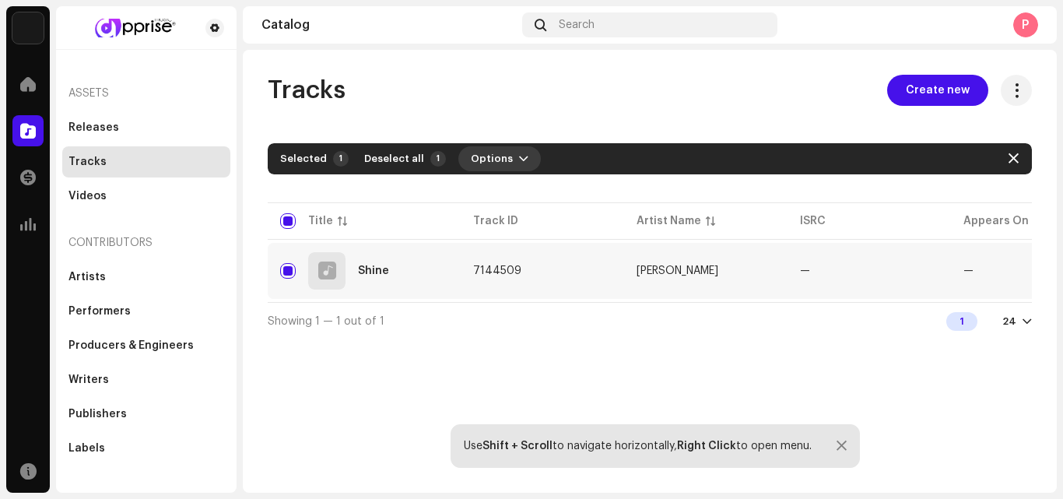
click at [471, 152] on span "Options" at bounding box center [492, 158] width 42 height 31
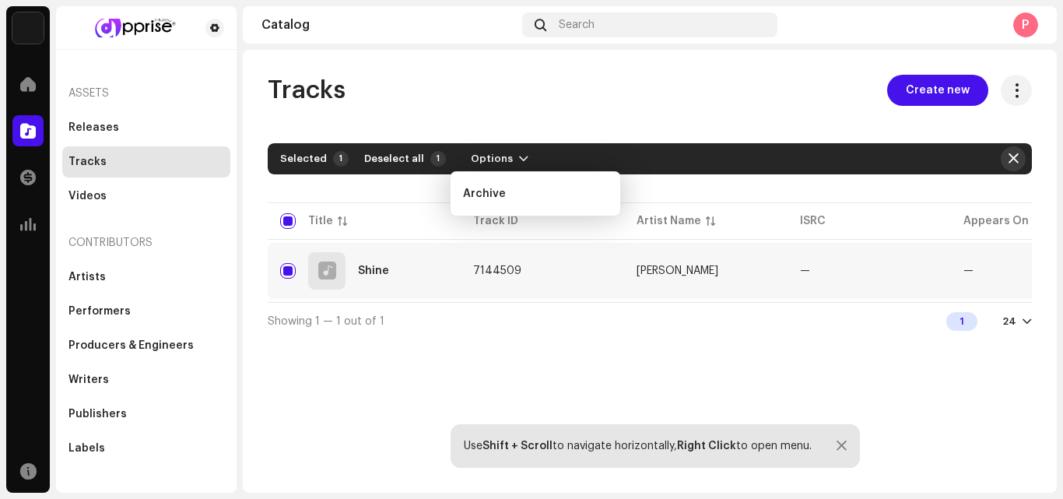
click at [1014, 160] on span "button" at bounding box center [1014, 159] width 10 height 12
checkbox input "false"
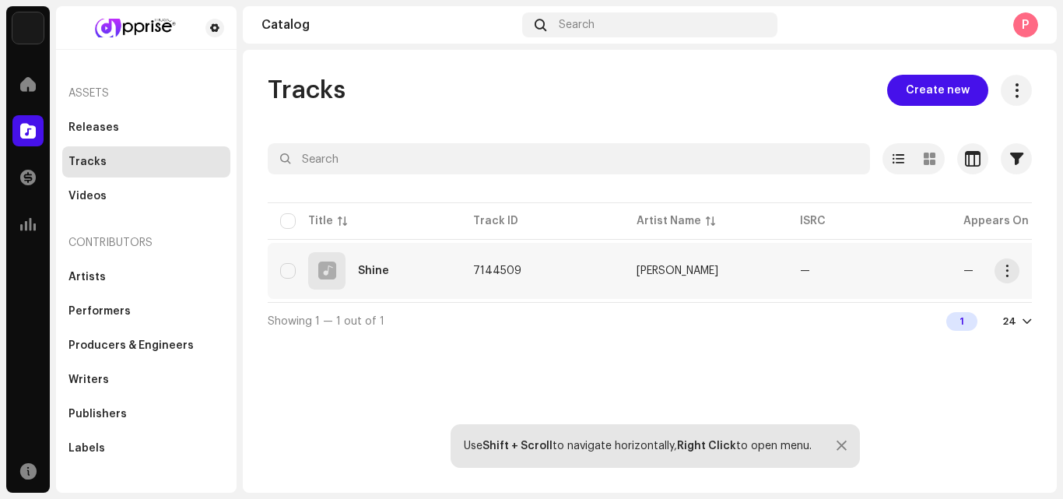
click at [483, 262] on td "7144509" at bounding box center [542, 271] width 163 height 56
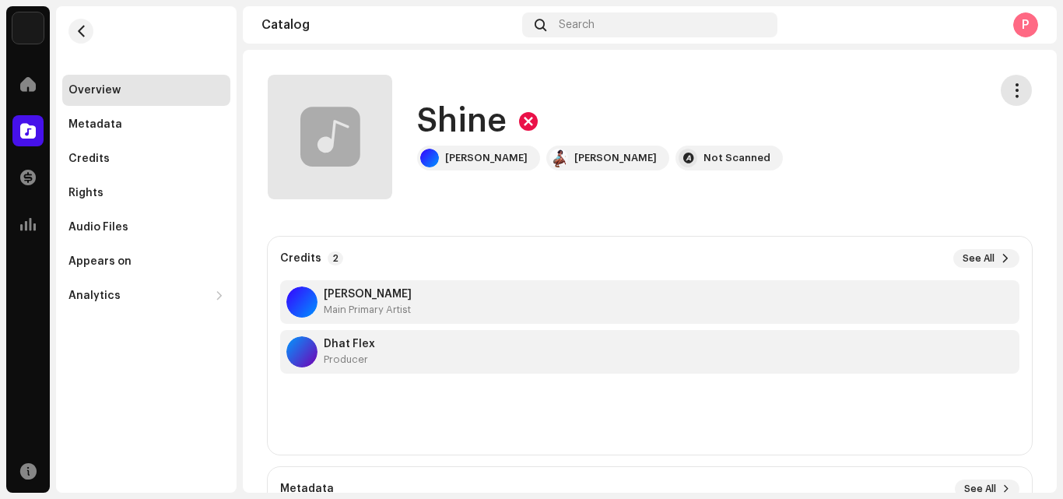
click at [1011, 86] on span "button" at bounding box center [1016, 90] width 15 height 12
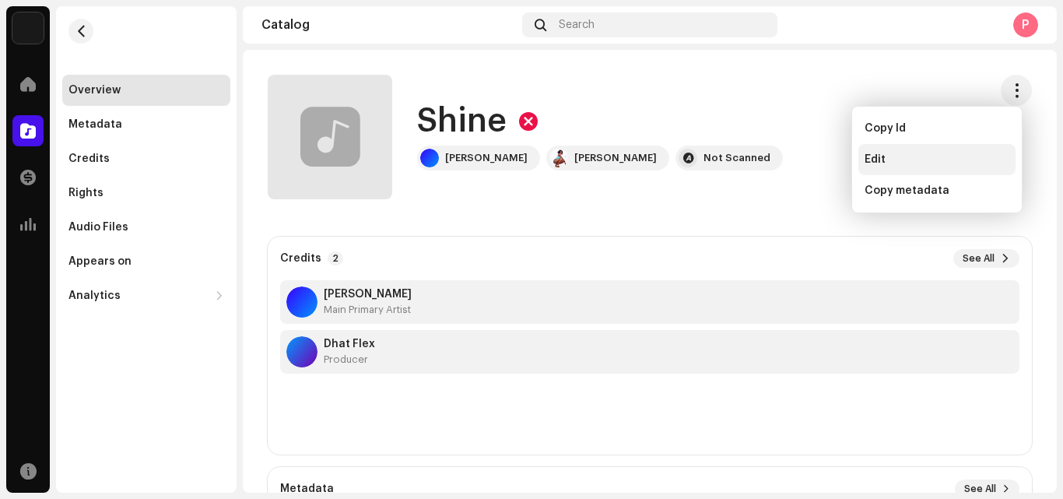
click at [896, 163] on div "Edit" at bounding box center [937, 159] width 145 height 12
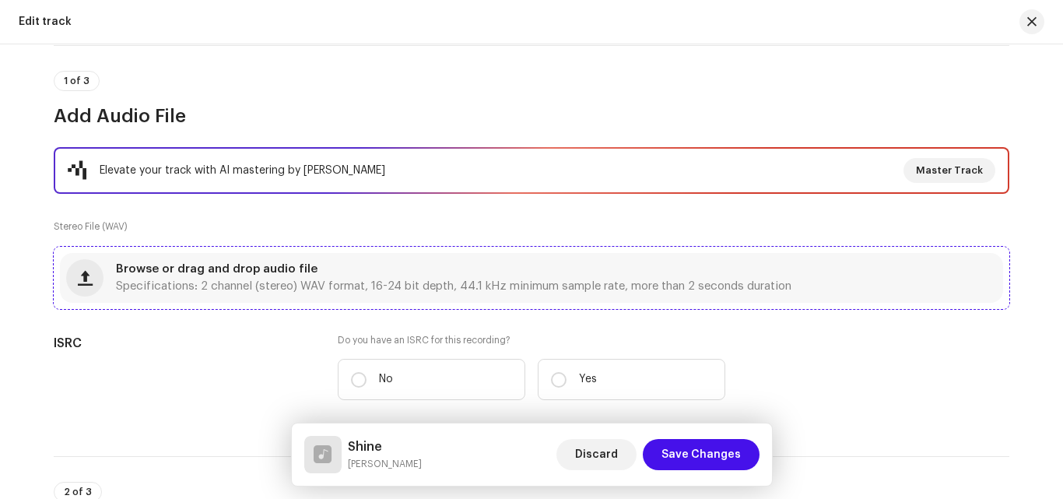
scroll to position [135, 0]
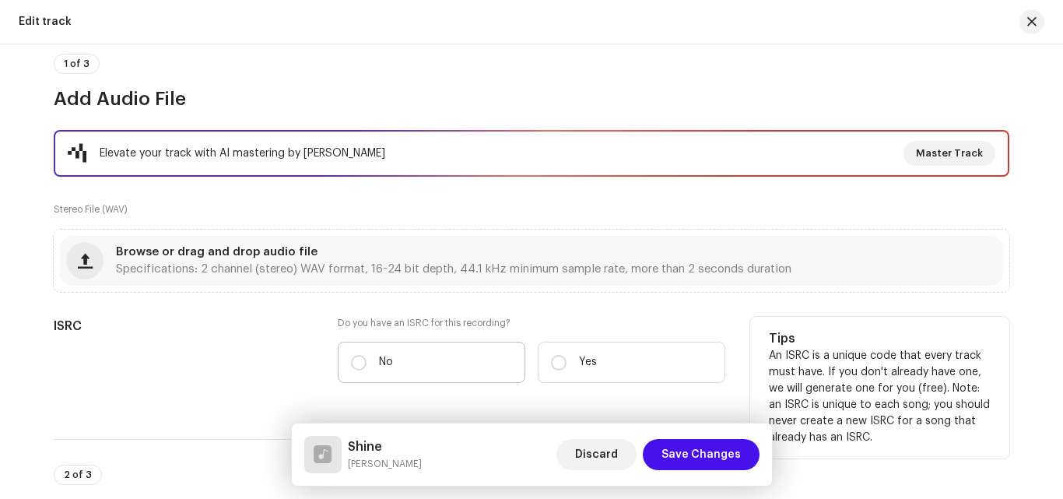
click at [346, 353] on label "No" at bounding box center [432, 362] width 188 height 41
click at [351, 355] on input "No" at bounding box center [359, 363] width 16 height 16
radio input "true"
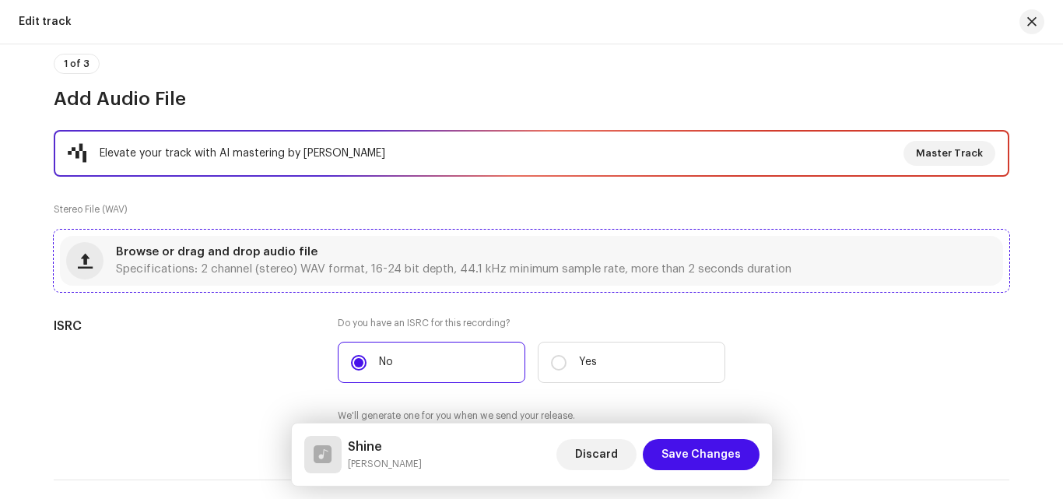
click at [263, 276] on div "Browse or drag and drop audio file Specifications: 2 channel (stereo) WAV forma…" at bounding box center [531, 261] width 943 height 50
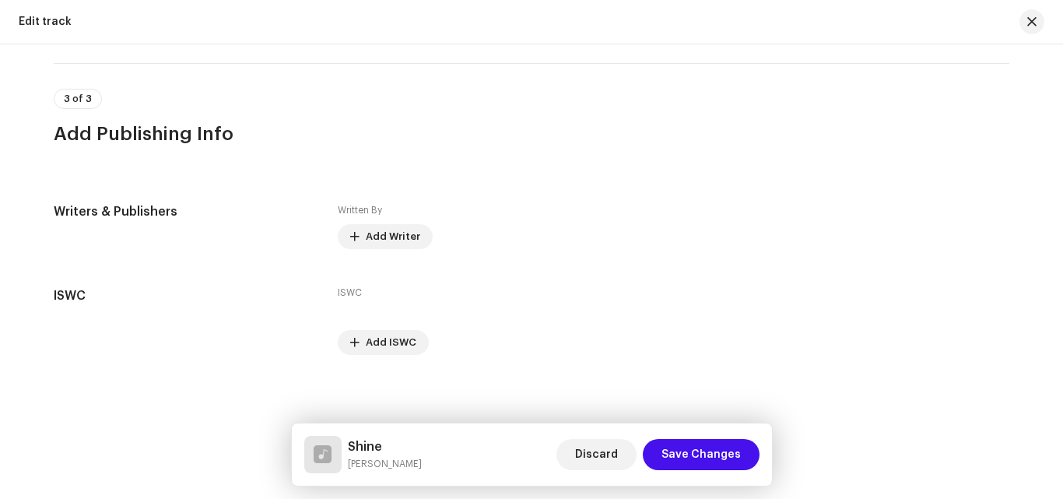
scroll to position [3017, 0]
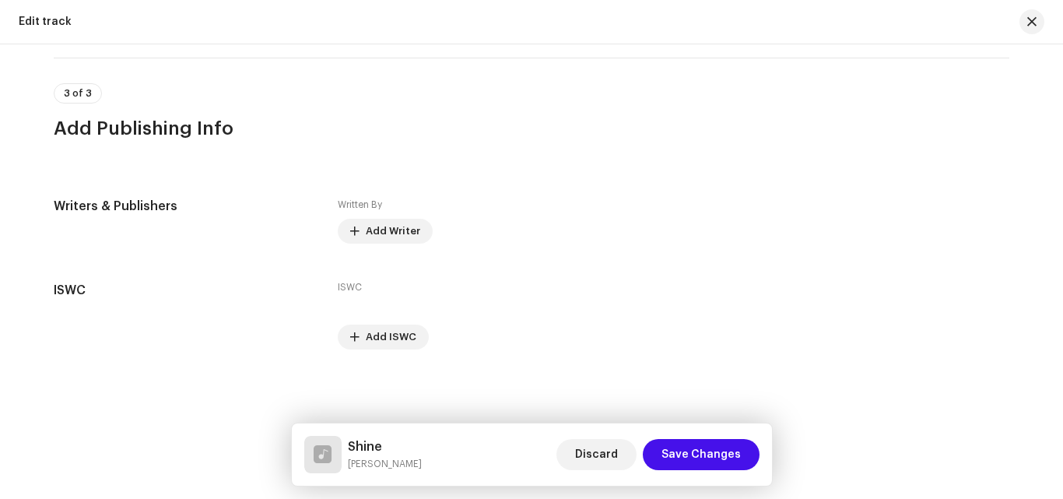
click at [699, 438] on div "Discard Save Changes" at bounding box center [658, 454] width 203 height 37
click at [692, 461] on span "Save Changes" at bounding box center [701, 454] width 79 height 31
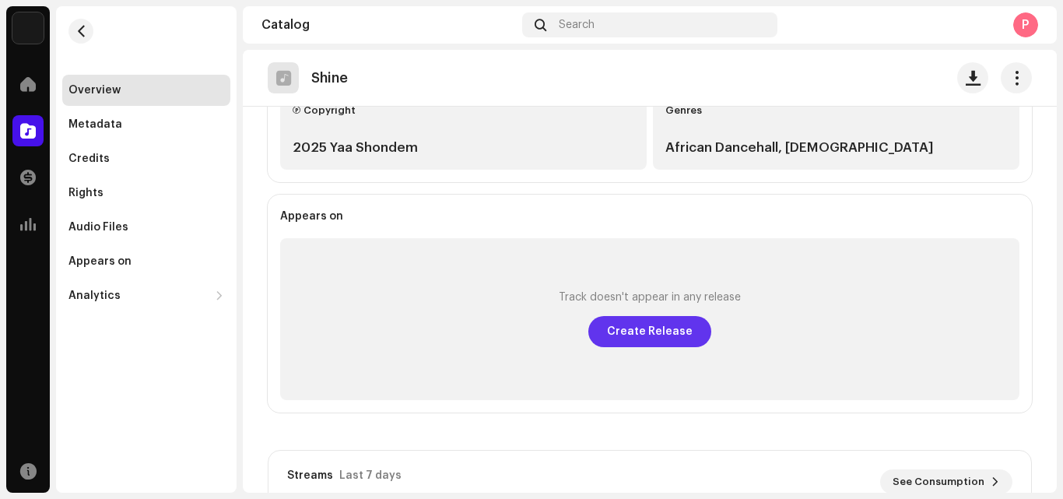
scroll to position [517, 0]
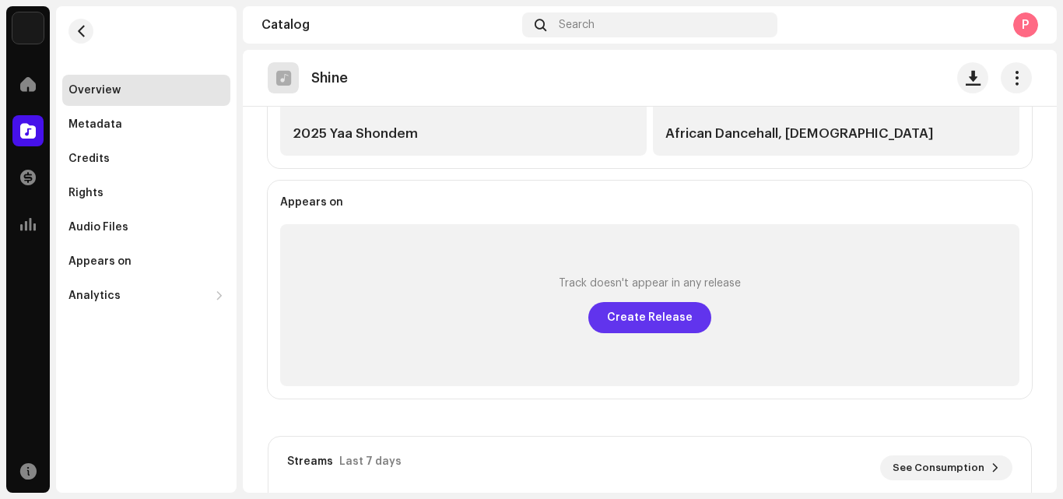
click at [657, 322] on span "Create Release" at bounding box center [650, 317] width 86 height 31
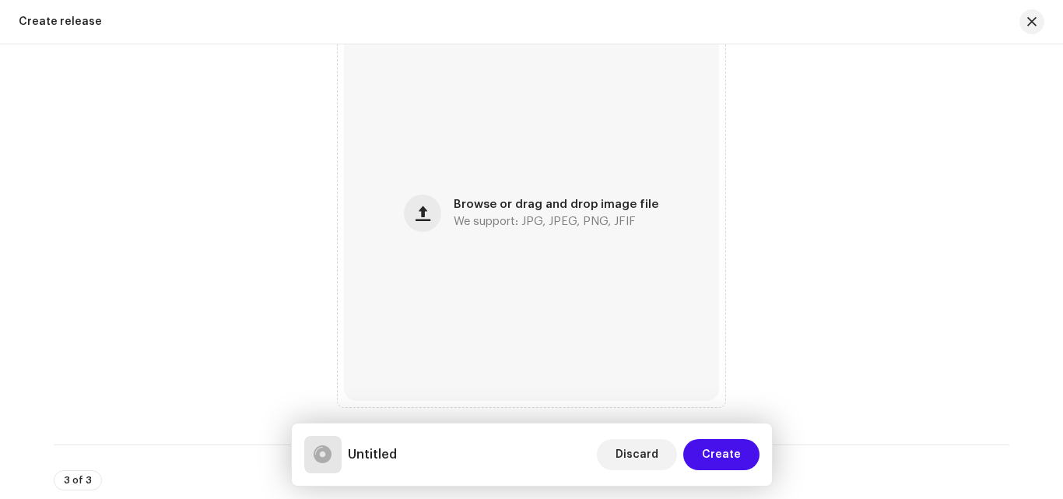
scroll to position [640, 0]
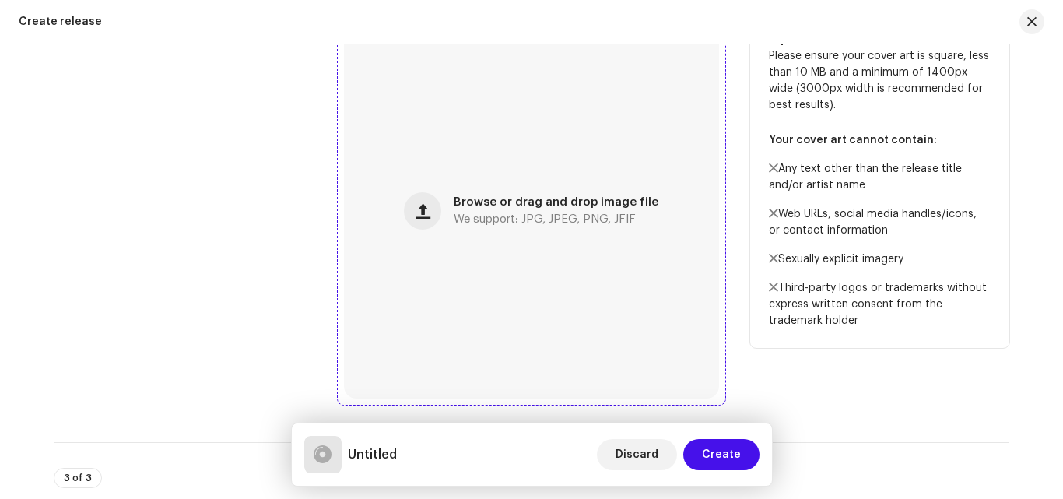
click at [458, 223] on span "We support: JPG, JPEG, PNG, JFIF" at bounding box center [545, 219] width 182 height 11
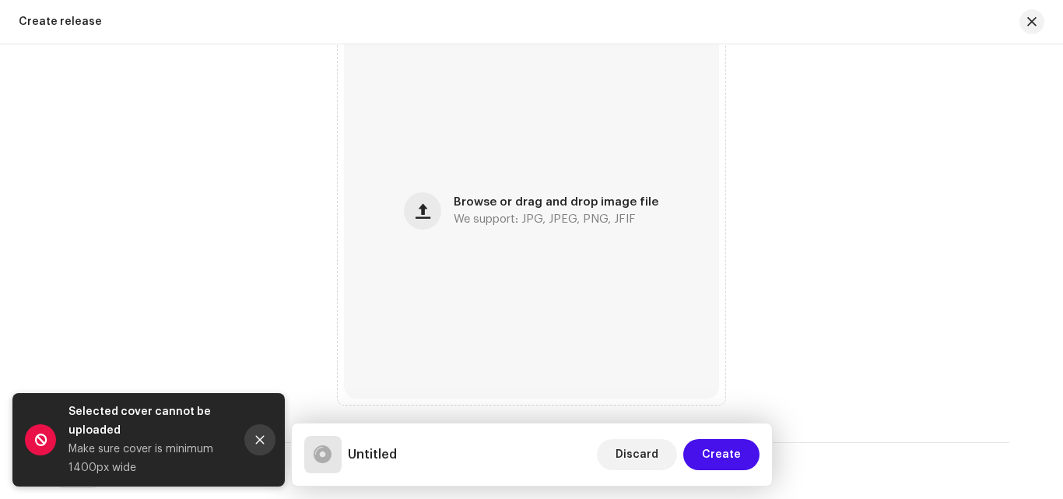
click at [258, 431] on button "Close" at bounding box center [259, 439] width 31 height 31
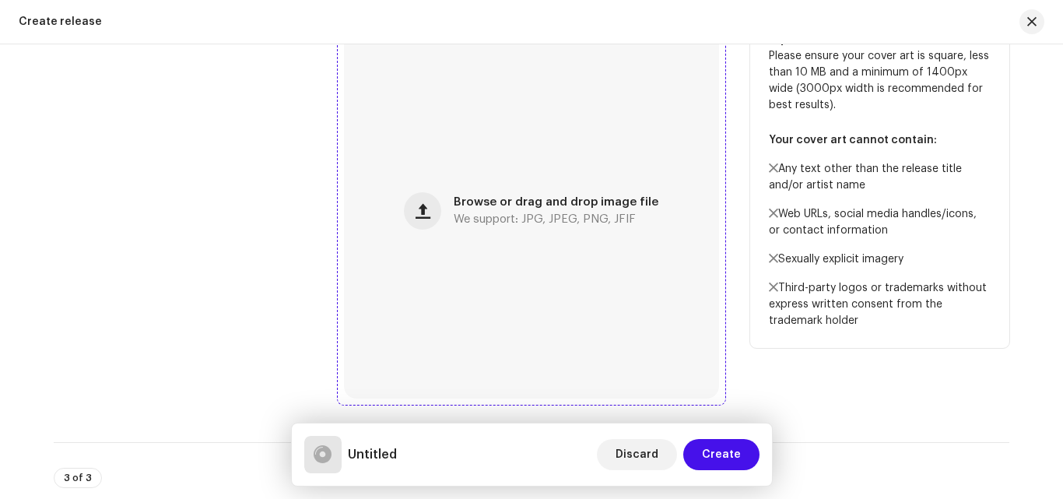
click at [451, 209] on div "Browse or drag and drop image file We support: JPG, JPEG, PNG, JFIF" at bounding box center [531, 210] width 375 height 375
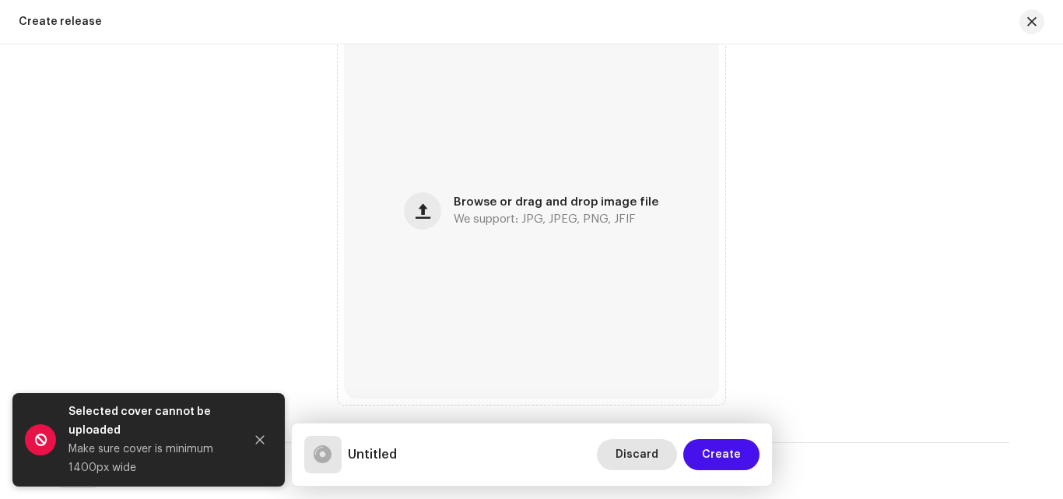
click at [641, 450] on span "Discard" at bounding box center [637, 454] width 43 height 31
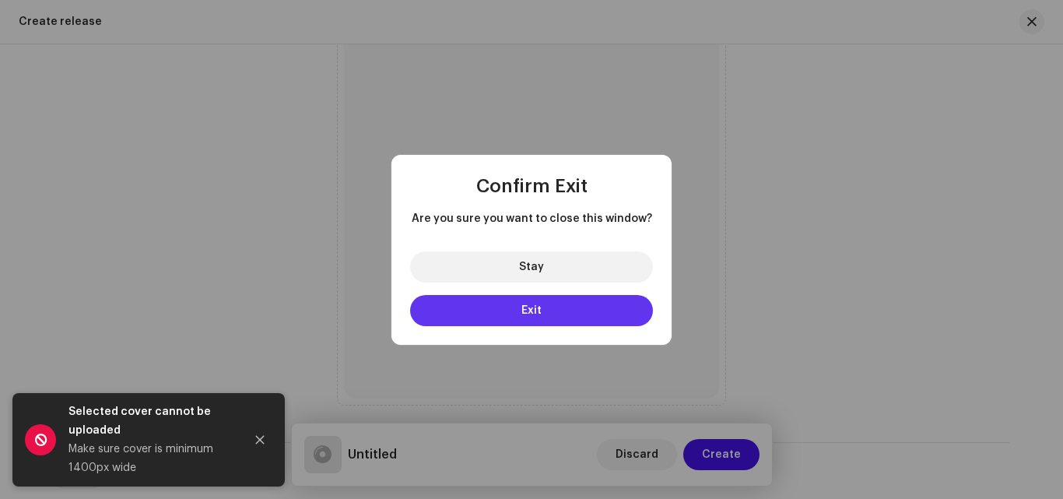
click at [548, 304] on button "Exit" at bounding box center [531, 310] width 243 height 31
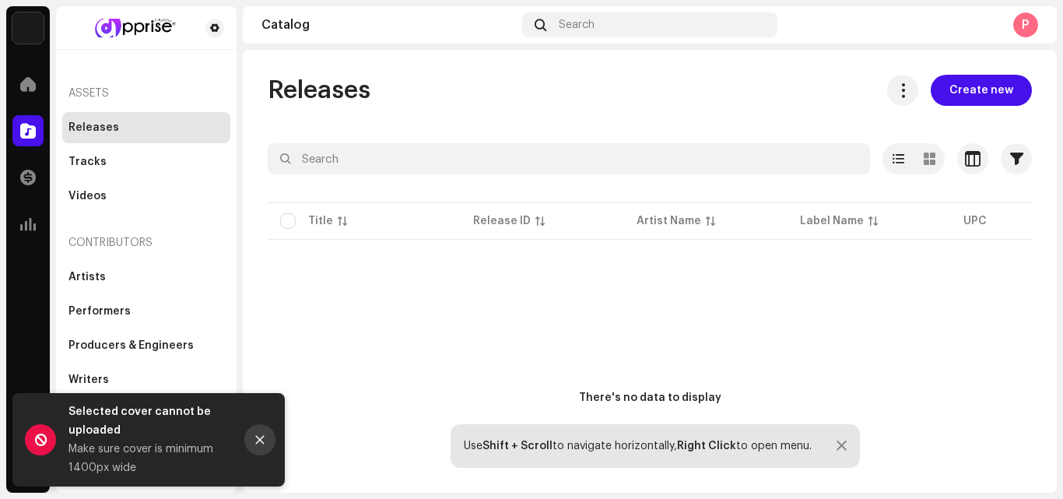
click at [255, 433] on button "Close" at bounding box center [259, 439] width 31 height 31
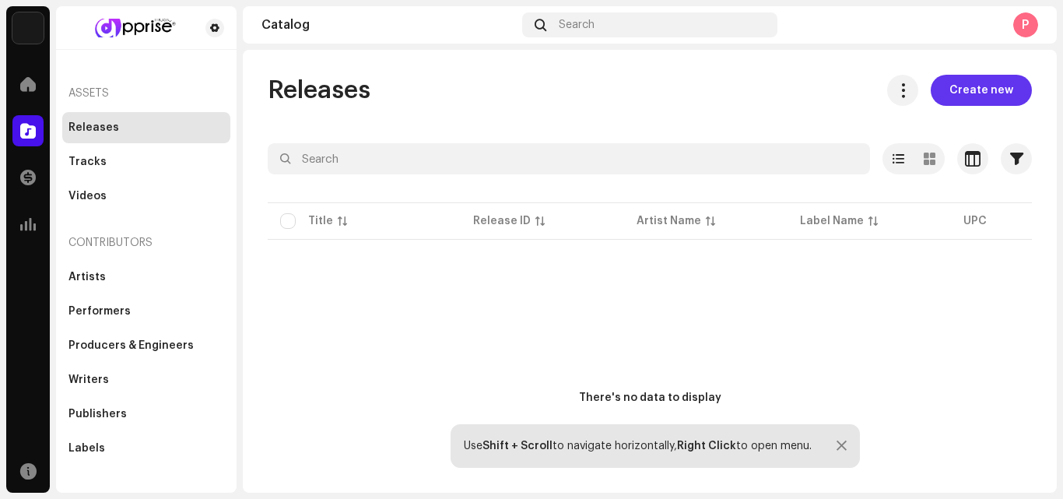
click at [971, 86] on span "Create new" at bounding box center [982, 90] width 64 height 31
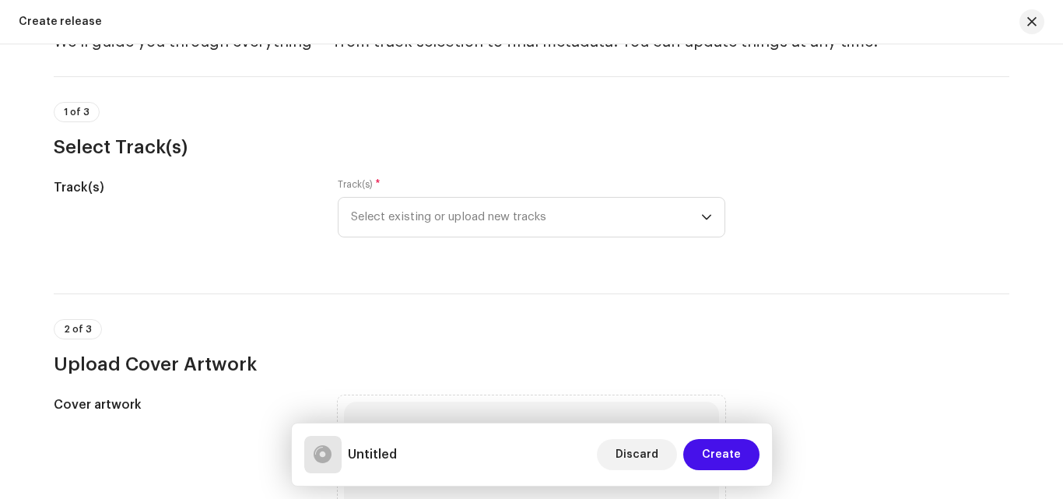
scroll to position [83, 0]
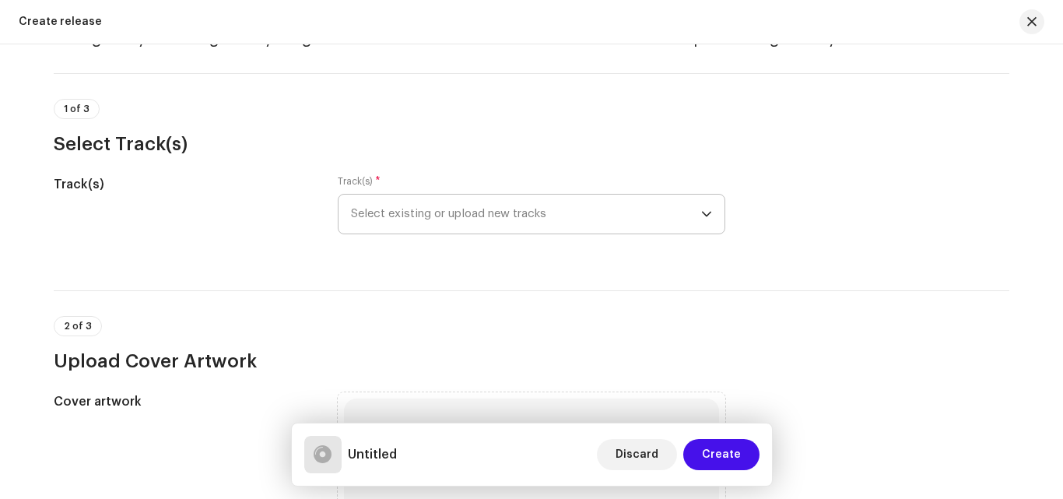
click at [659, 200] on span "Select existing or upload new tracks" at bounding box center [526, 214] width 350 height 39
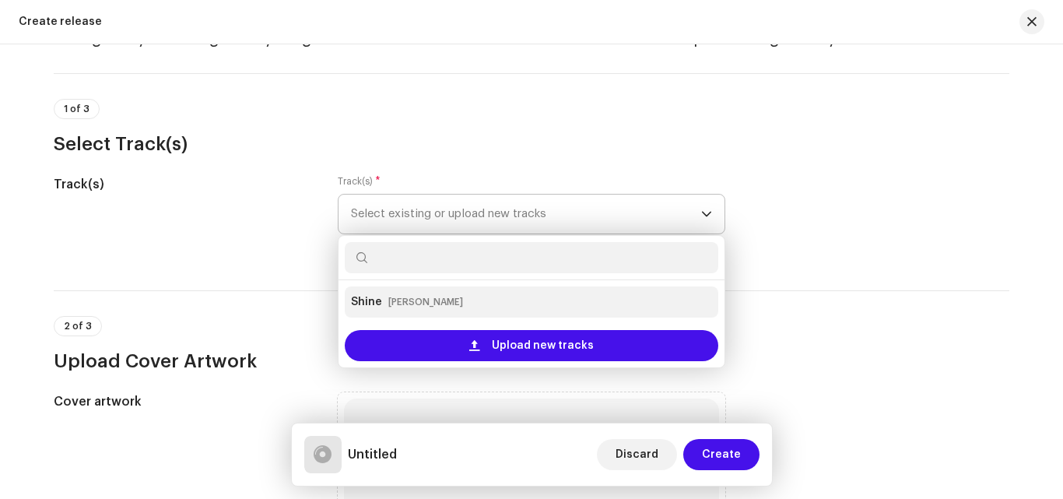
click at [434, 304] on small "[PERSON_NAME]" at bounding box center [425, 302] width 75 height 16
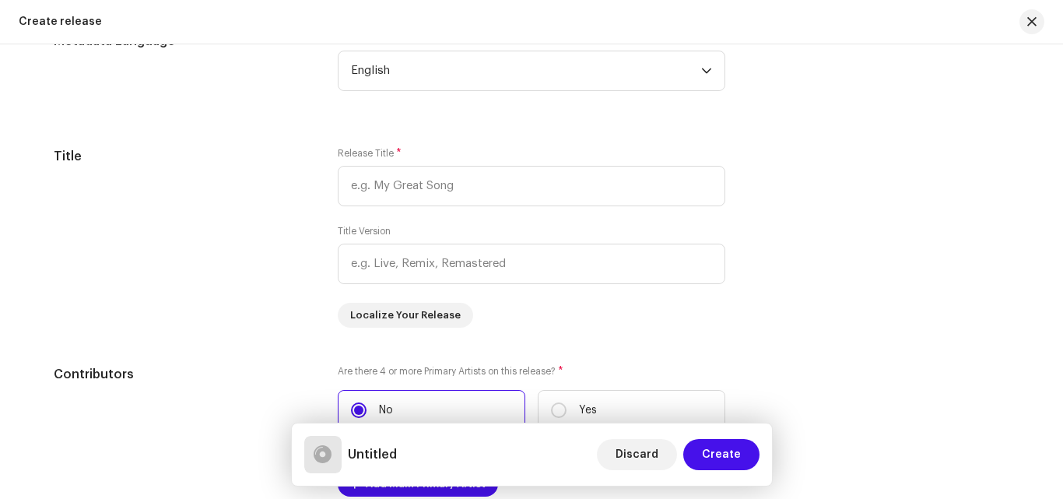
scroll to position [1375, 0]
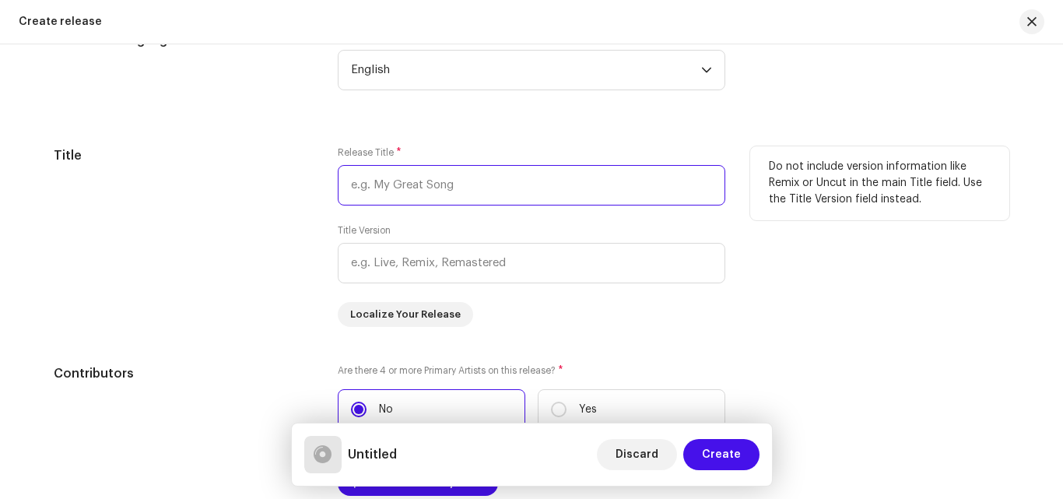
click at [449, 192] on input "text" at bounding box center [532, 185] width 388 height 40
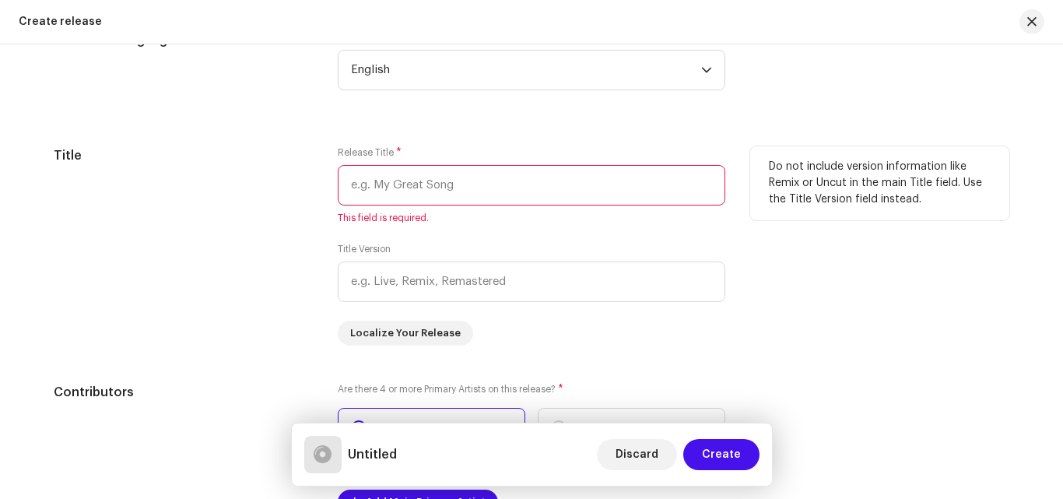
click at [418, 186] on input "text" at bounding box center [532, 185] width 388 height 40
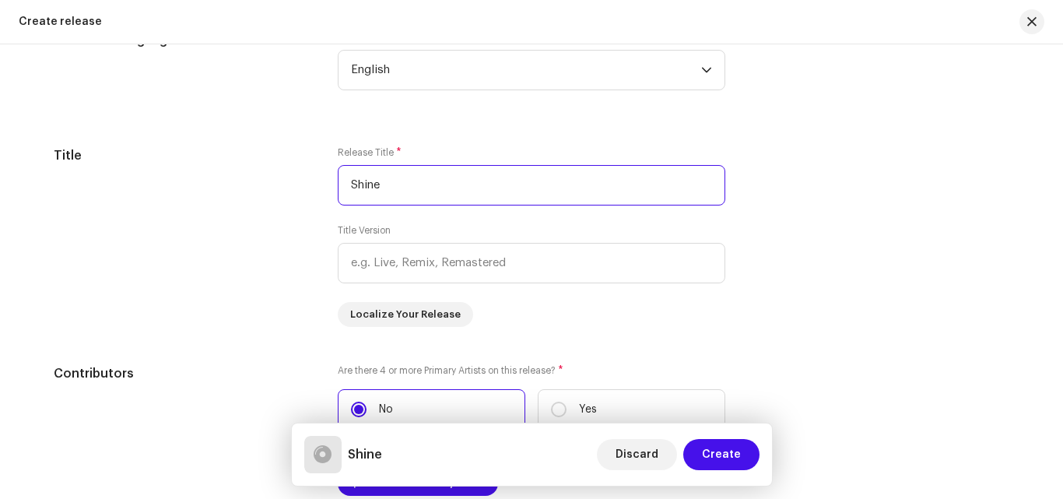
type input "Shine"
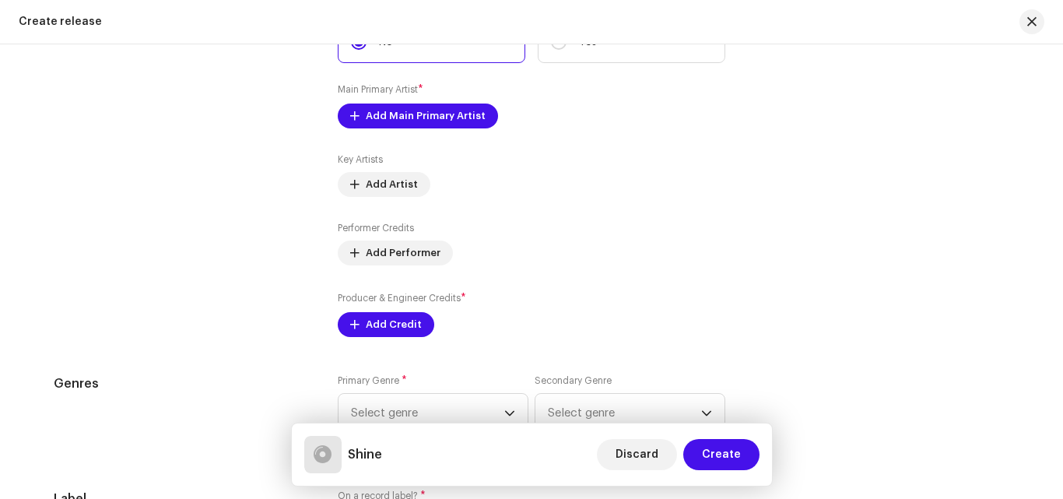
scroll to position [1743, 0]
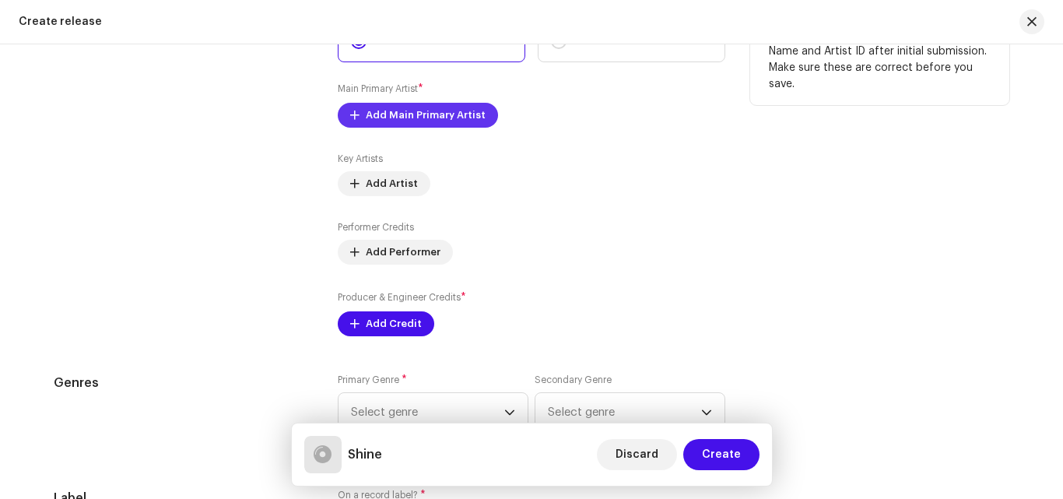
click at [444, 124] on span "Add Main Primary Artist" at bounding box center [426, 115] width 120 height 31
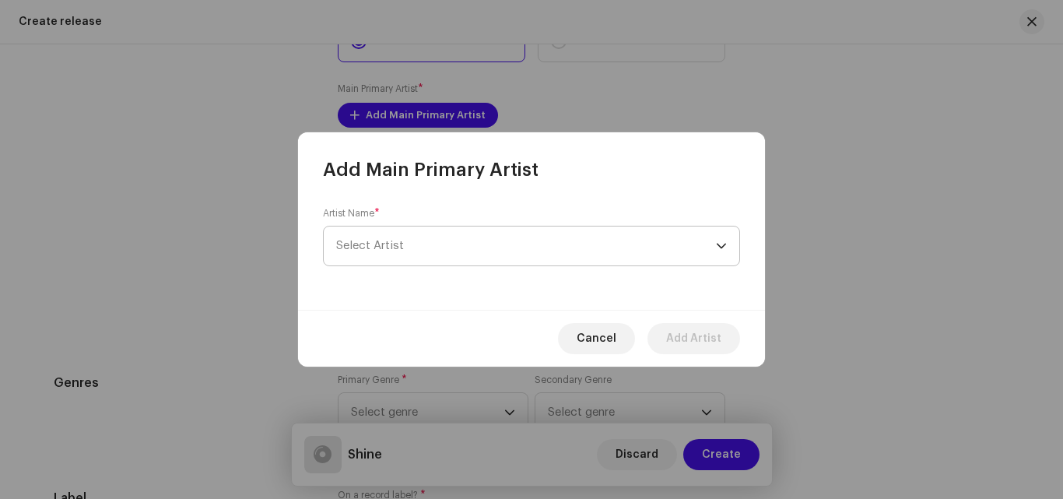
click at [395, 256] on span "Select Artist" at bounding box center [526, 245] width 380 height 39
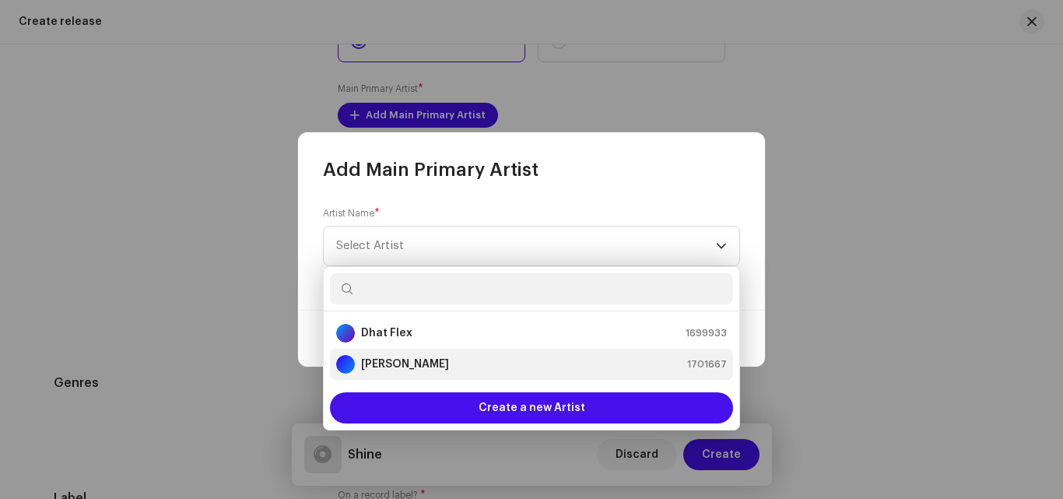
click at [384, 354] on li "[PERSON_NAME] 1701667" at bounding box center [531, 364] width 403 height 31
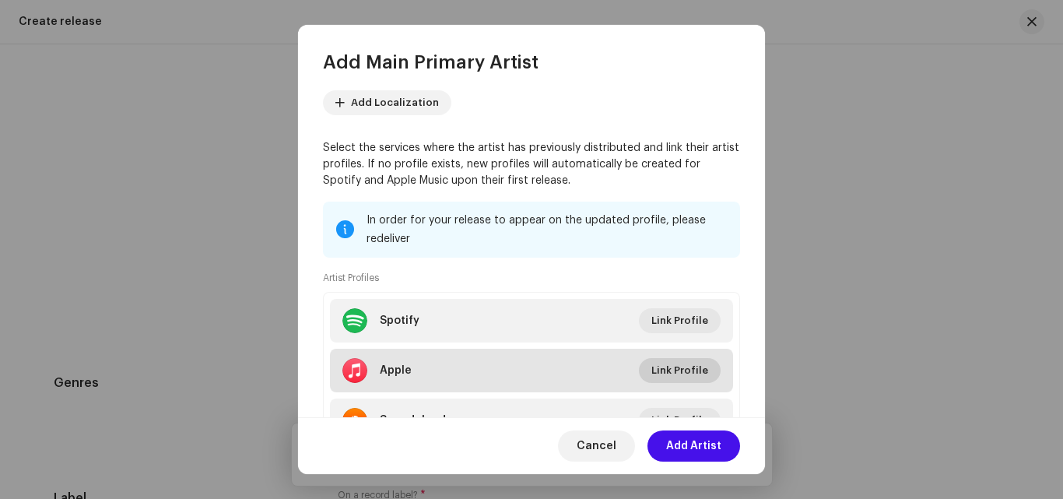
scroll to position [0, 0]
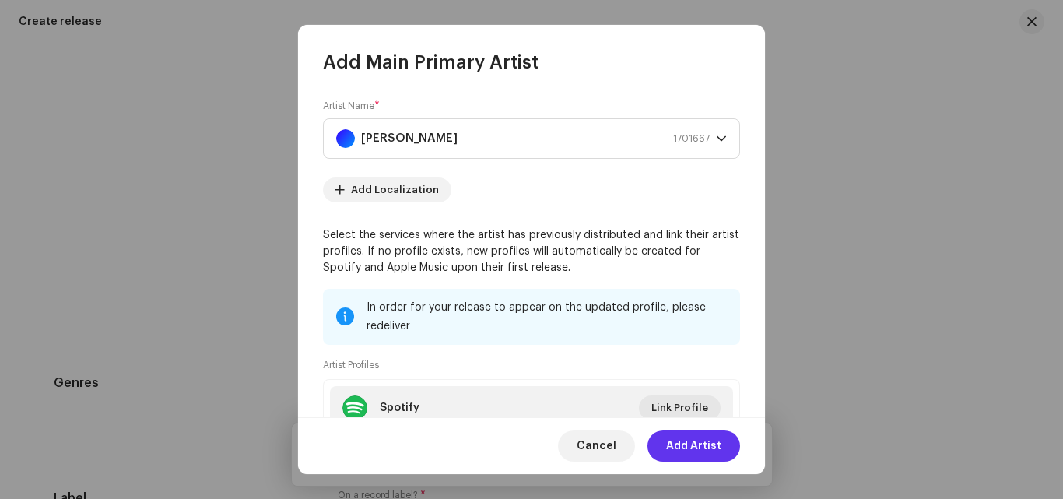
click at [710, 434] on span "Add Artist" at bounding box center [693, 445] width 55 height 31
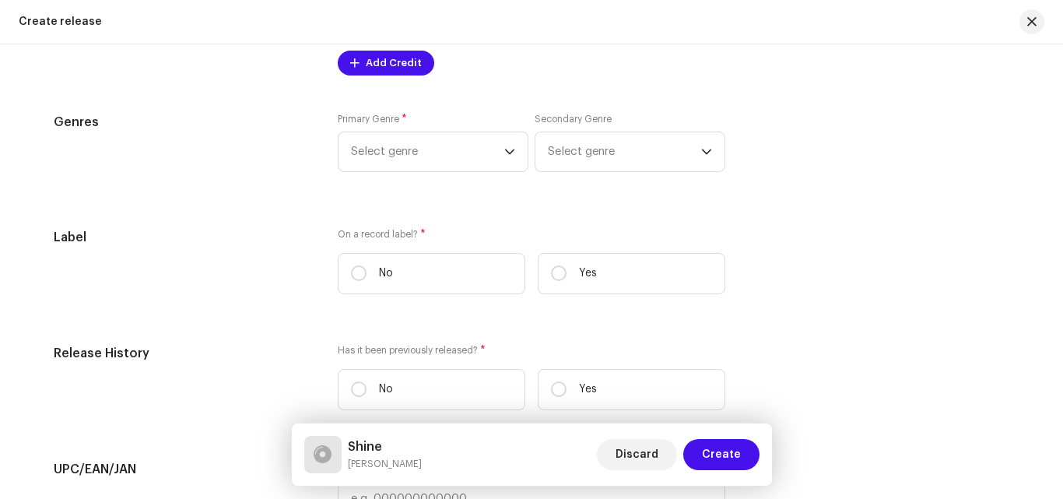
scroll to position [2021, 0]
click at [470, 156] on span "Select genre" at bounding box center [427, 151] width 153 height 39
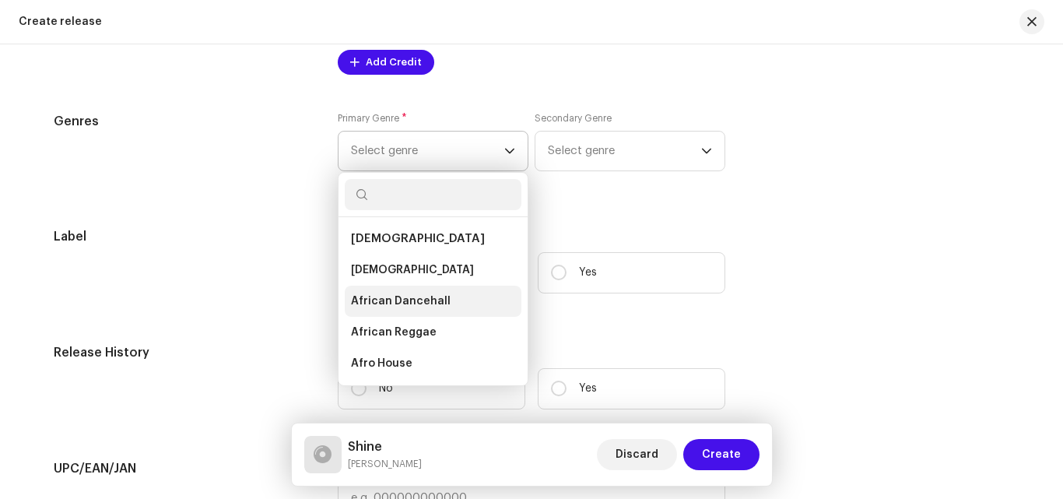
click at [395, 294] on span "African Dancehall" at bounding box center [401, 301] width 100 height 16
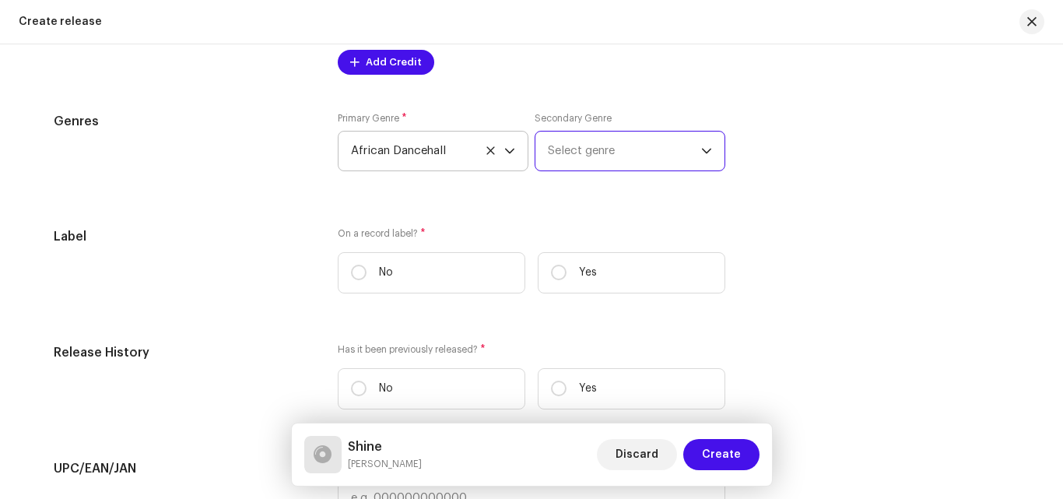
click at [599, 144] on span "Select genre" at bounding box center [624, 151] width 153 height 39
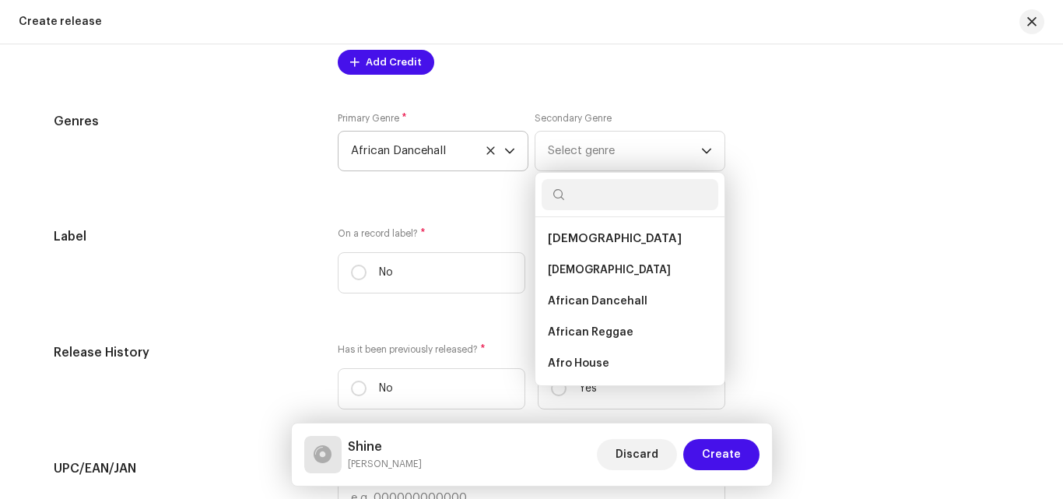
click at [510, 204] on div "Prefill release information from track metadata Compilation Is it a compilation…" at bounding box center [532, 4] width 956 height 1683
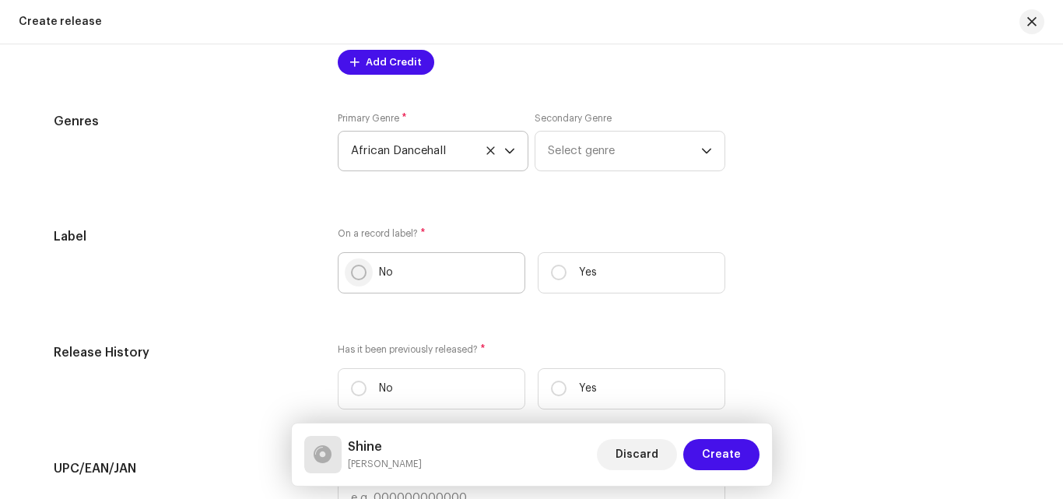
click at [359, 267] on input "No" at bounding box center [359, 273] width 16 height 16
radio input "true"
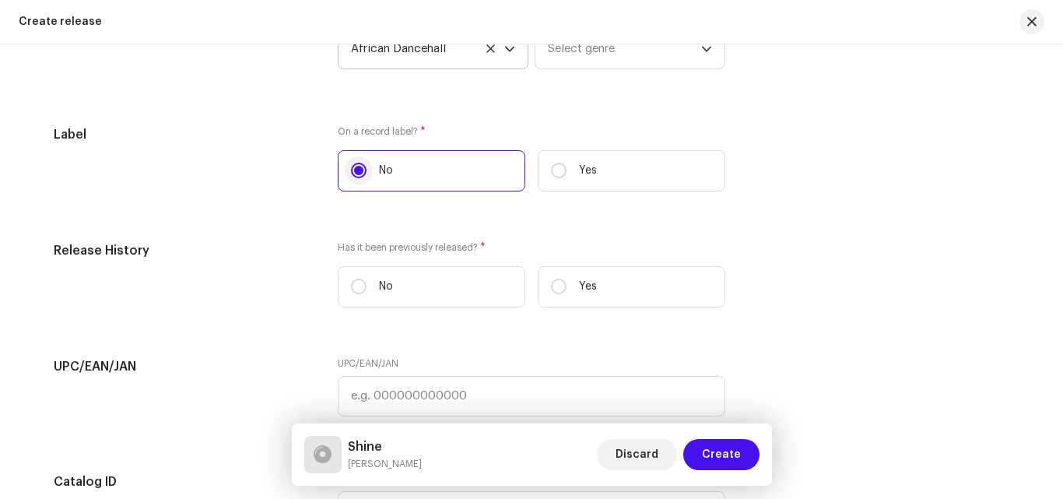
scroll to position [2126, 0]
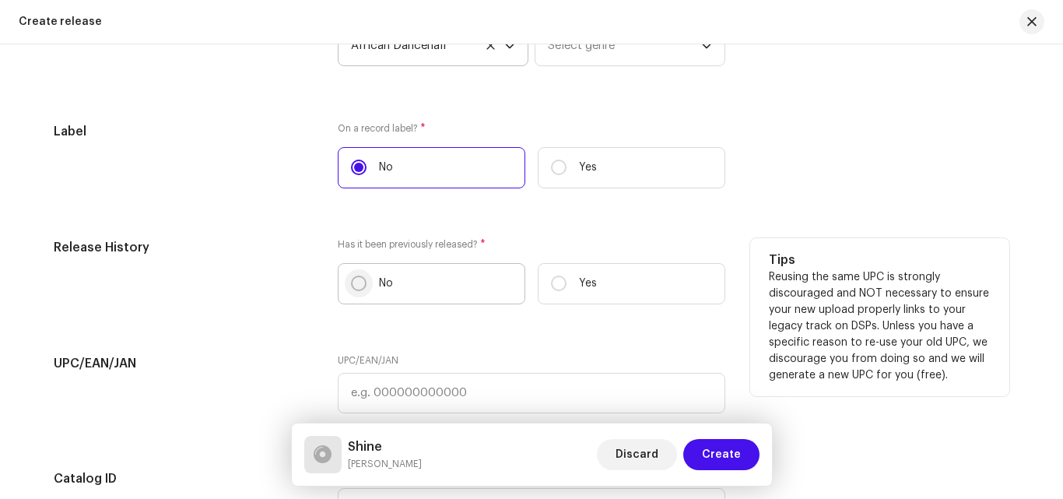
click at [353, 288] on input "No" at bounding box center [359, 284] width 16 height 16
radio input "true"
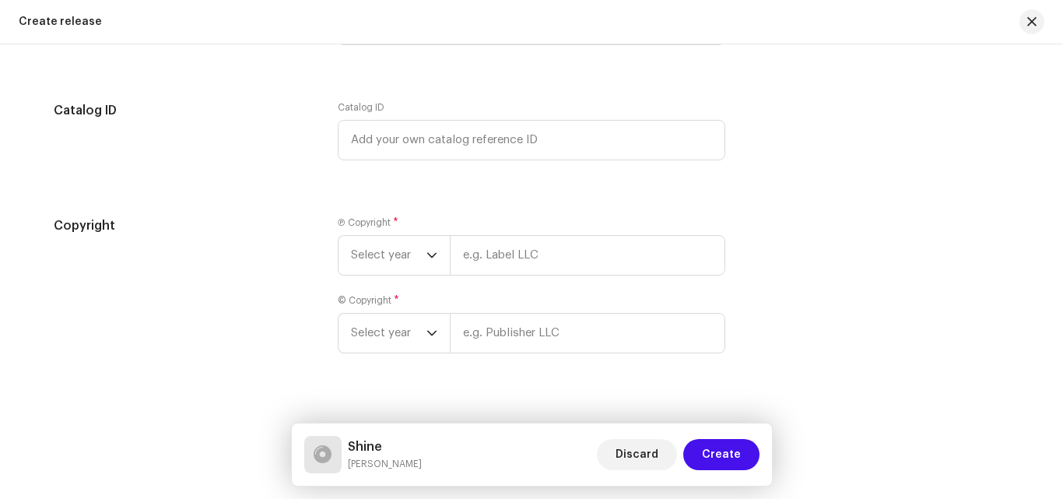
scroll to position [2517, 0]
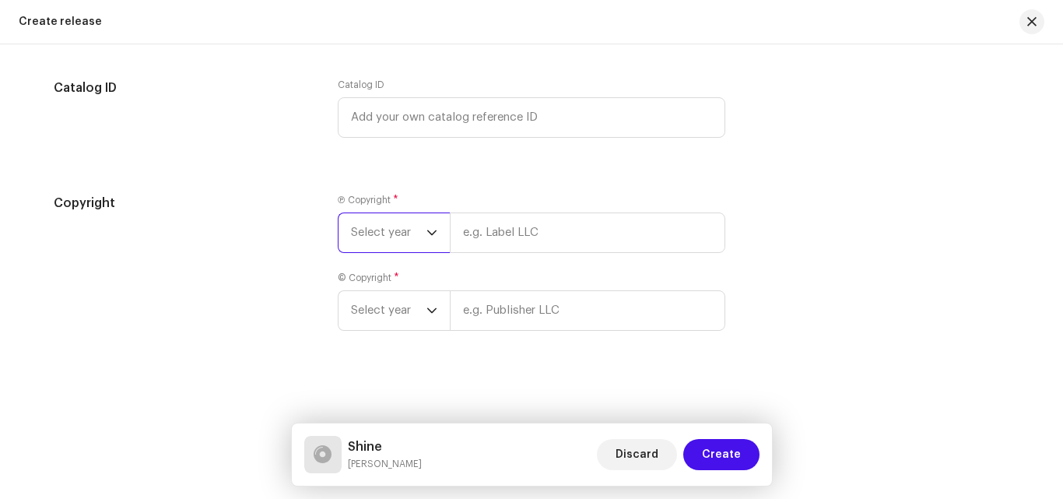
click at [384, 240] on span "Select year" at bounding box center [388, 232] width 75 height 39
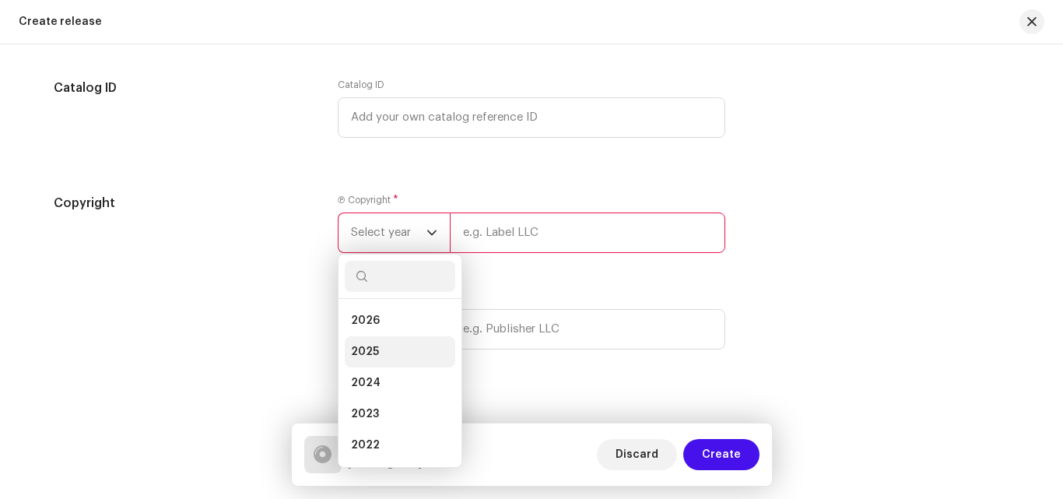
click at [363, 345] on span "2025" at bounding box center [365, 352] width 28 height 16
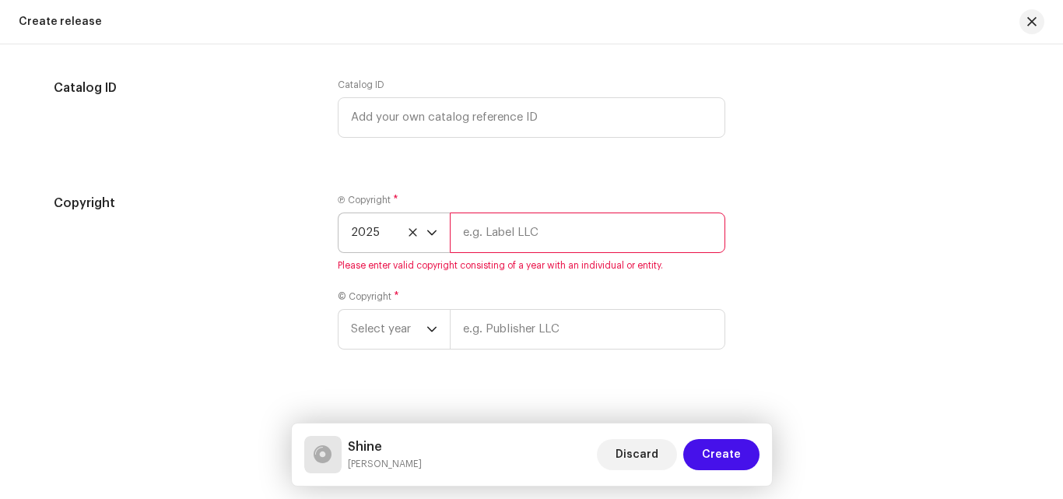
click at [520, 234] on input "text" at bounding box center [588, 232] width 276 height 40
type input "[PERSON_NAME]"
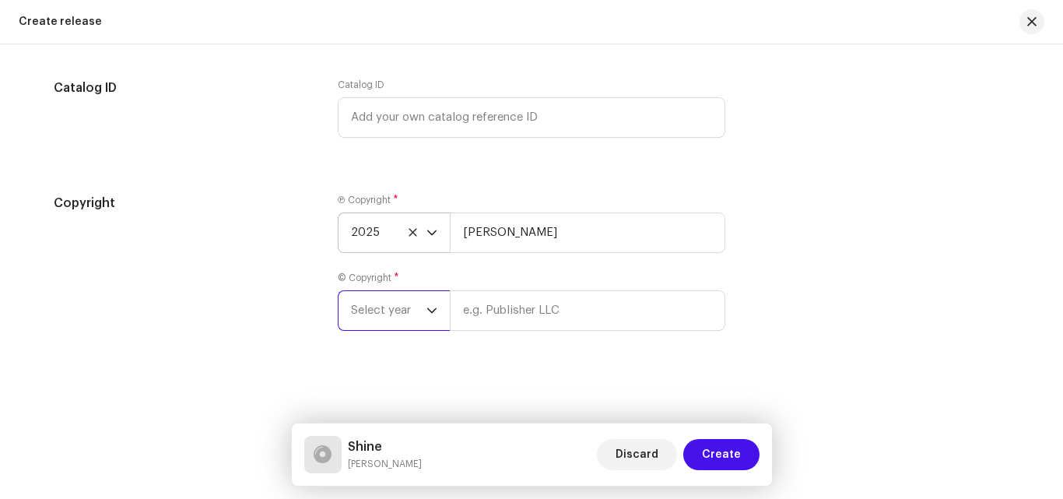
click at [406, 325] on span "Select year" at bounding box center [388, 310] width 75 height 39
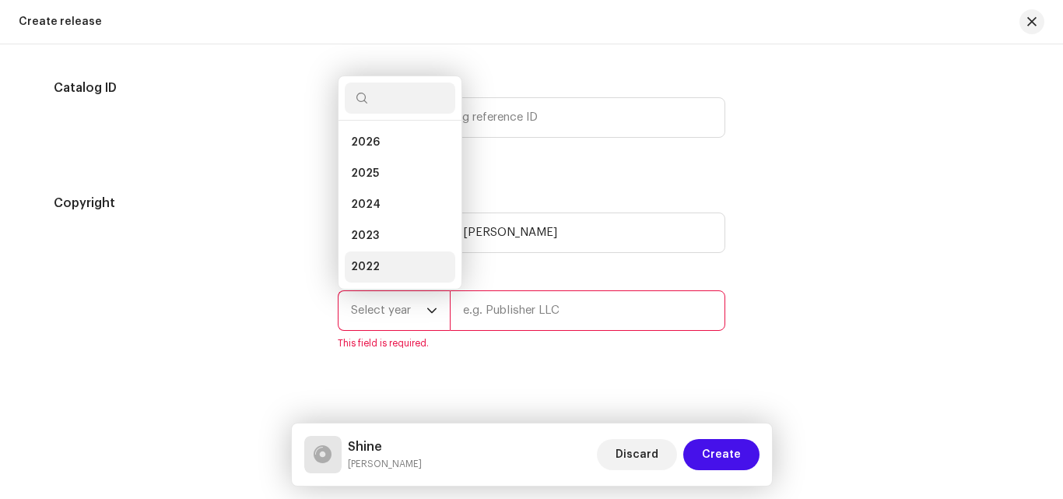
scroll to position [25, 0]
click at [381, 153] on li "2025" at bounding box center [400, 148] width 111 height 31
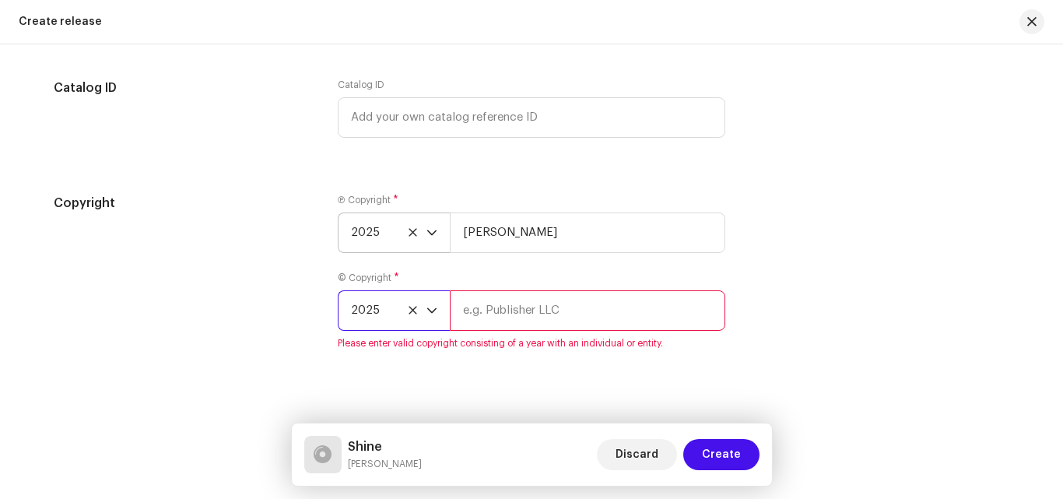
click at [538, 318] on input "text" at bounding box center [588, 310] width 276 height 40
type input "[PERSON_NAME]"
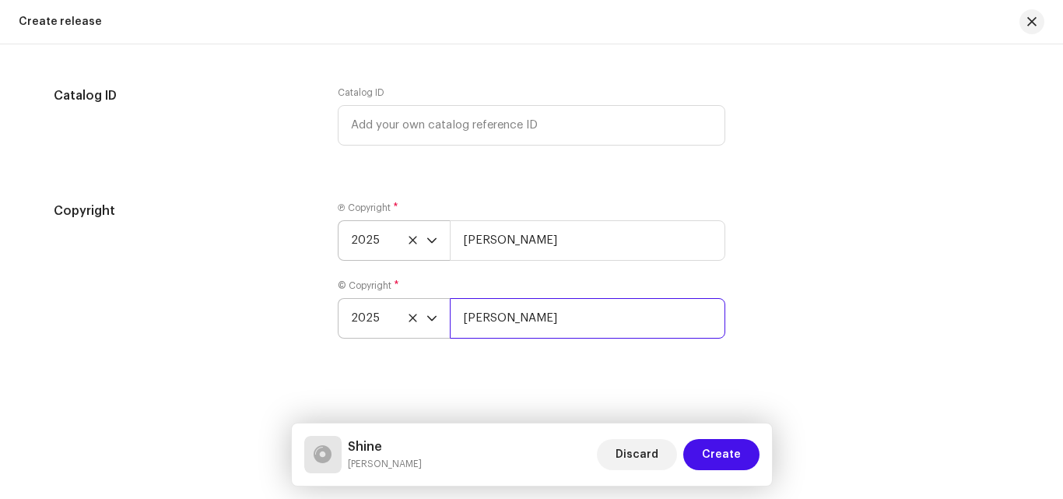
scroll to position [2517, 0]
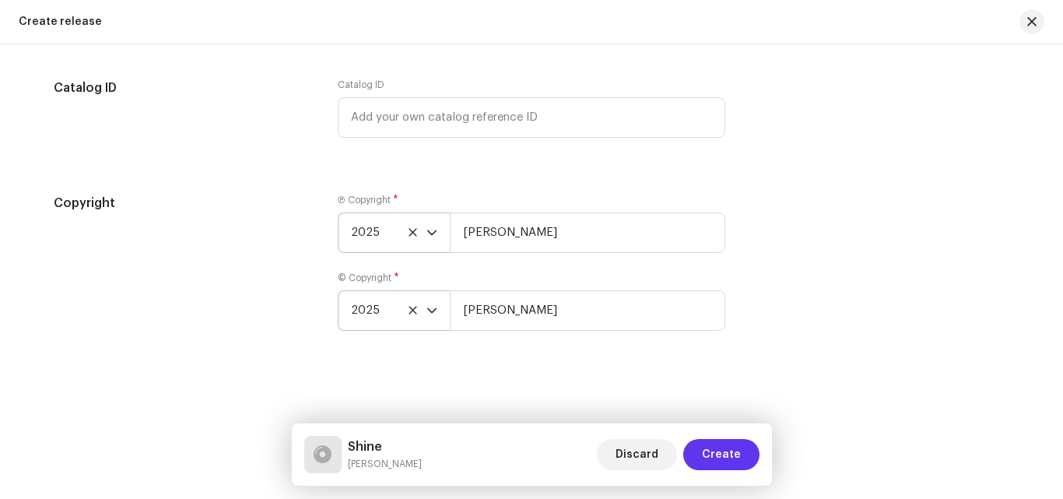
click at [718, 452] on span "Create" at bounding box center [721, 454] width 39 height 31
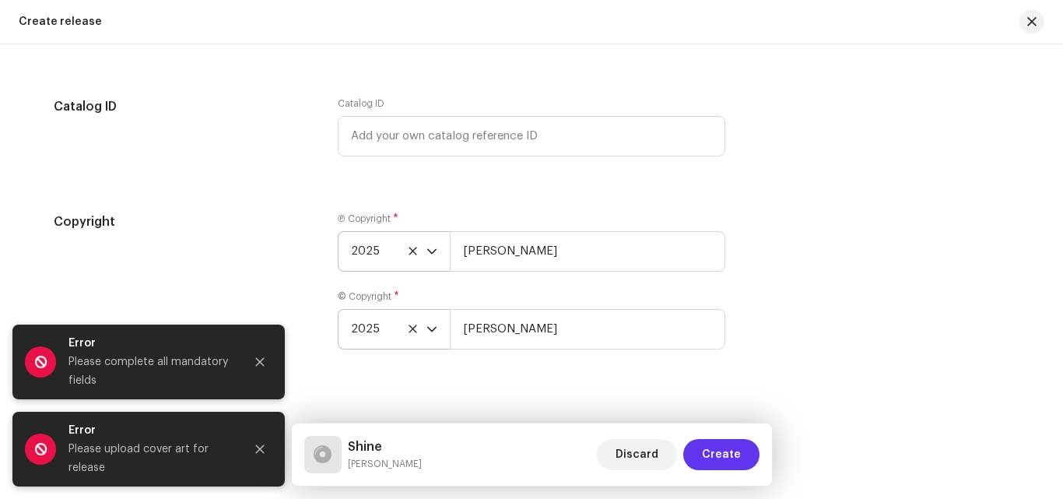
scroll to position [2536, 0]
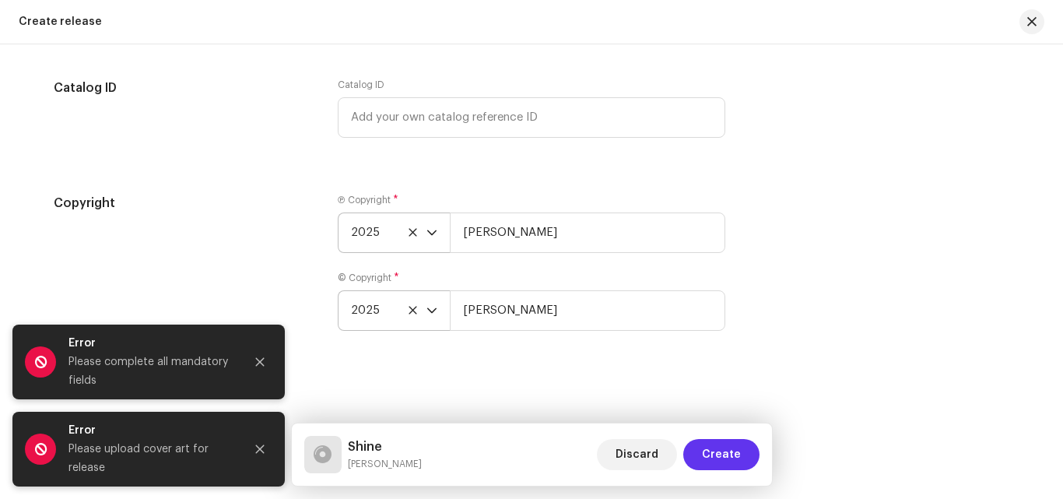
click at [718, 452] on span "Create" at bounding box center [721, 454] width 39 height 31
click at [267, 364] on button "Close" at bounding box center [259, 361] width 31 height 31
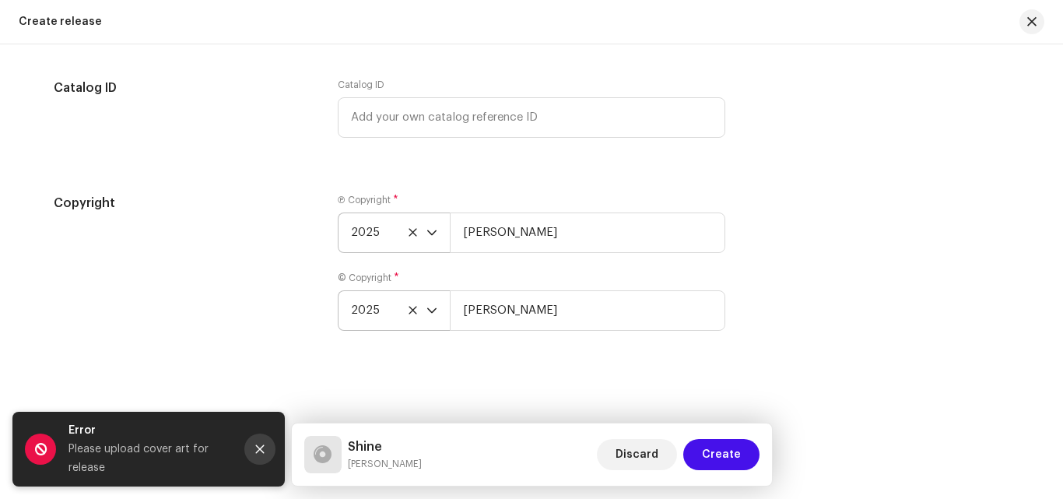
click at [260, 443] on button "Close" at bounding box center [259, 449] width 31 height 31
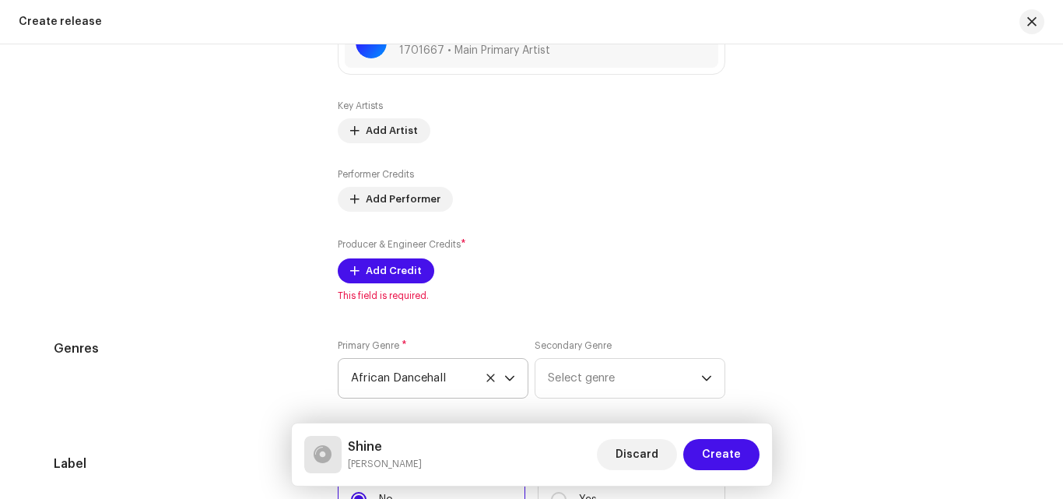
scroll to position [1809, 0]
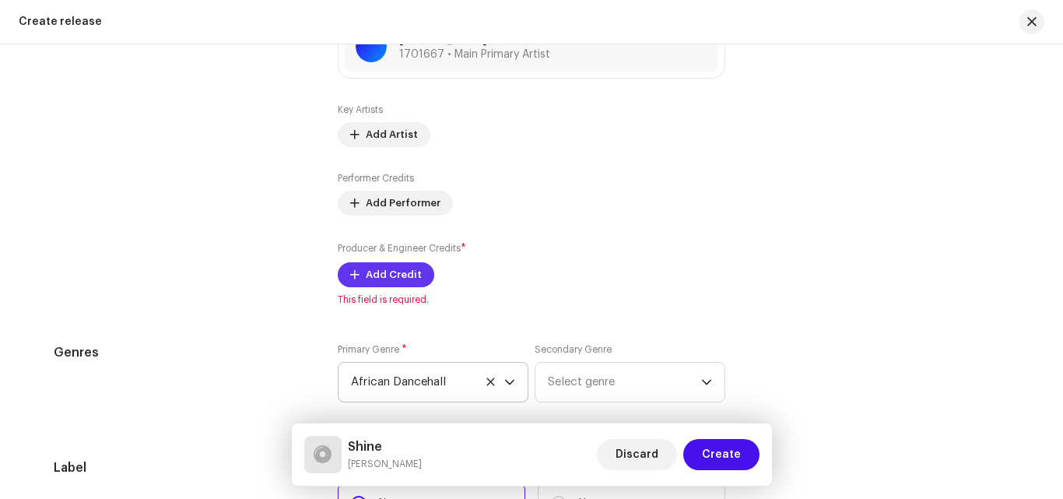
click at [403, 273] on span "Add Credit" at bounding box center [394, 274] width 56 height 31
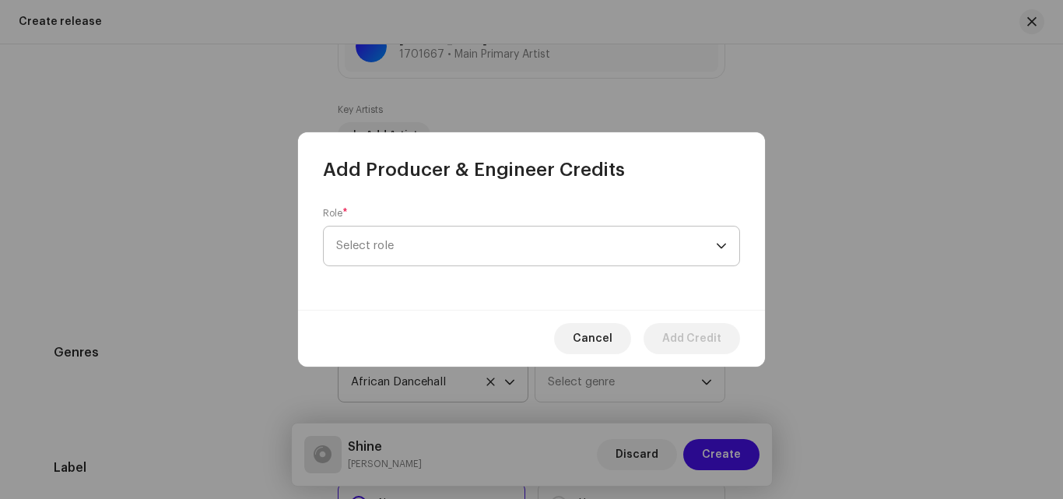
click at [422, 248] on span "Select role" at bounding box center [526, 245] width 380 height 39
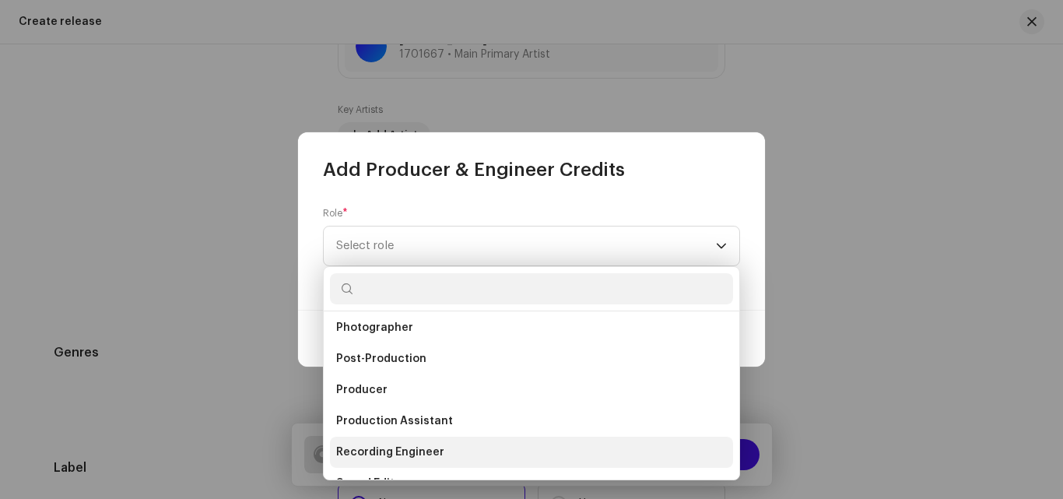
scroll to position [560, 0]
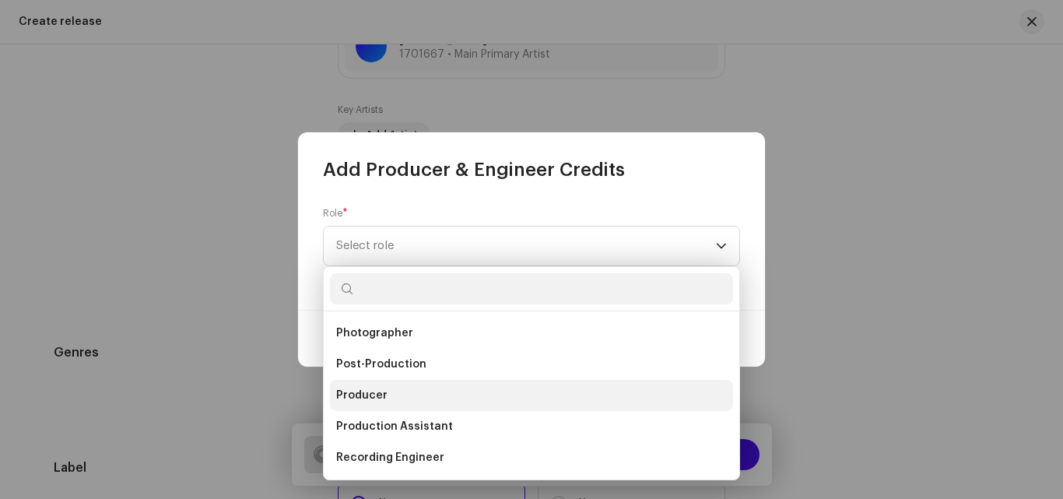
click at [361, 388] on span "Producer" at bounding box center [361, 396] width 51 height 16
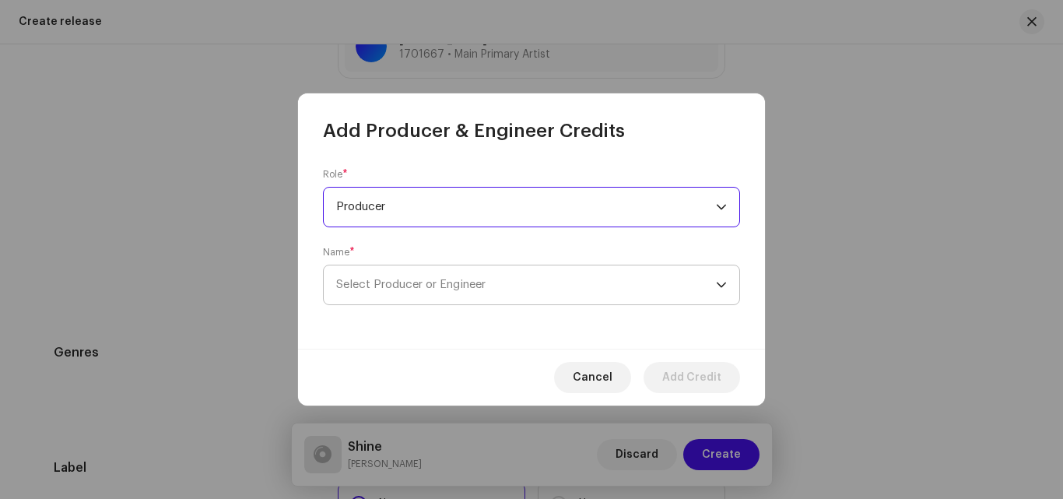
click at [612, 293] on span "Select Producer or Engineer" at bounding box center [526, 284] width 380 height 39
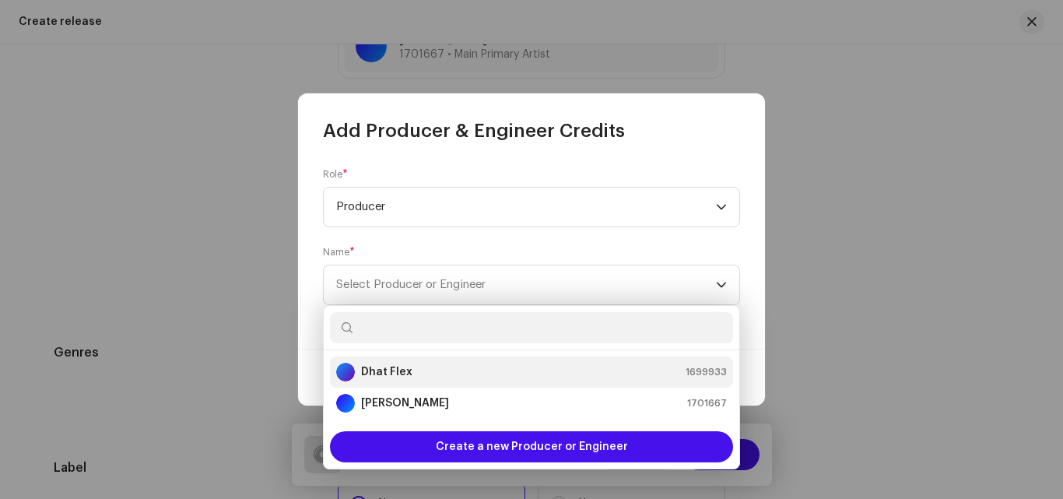
click at [369, 375] on strong "Dhat Flex" at bounding box center [386, 372] width 51 height 16
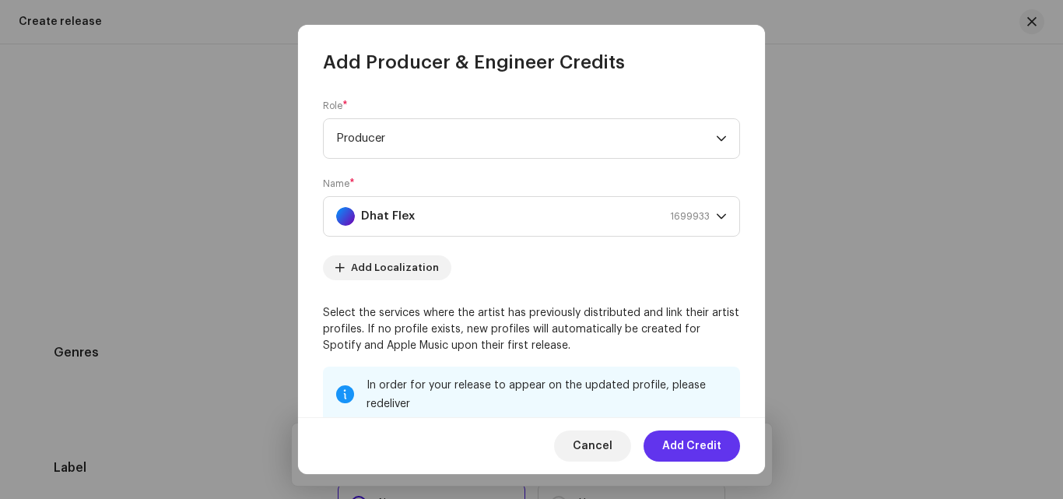
click at [685, 441] on span "Add Credit" at bounding box center [691, 445] width 59 height 31
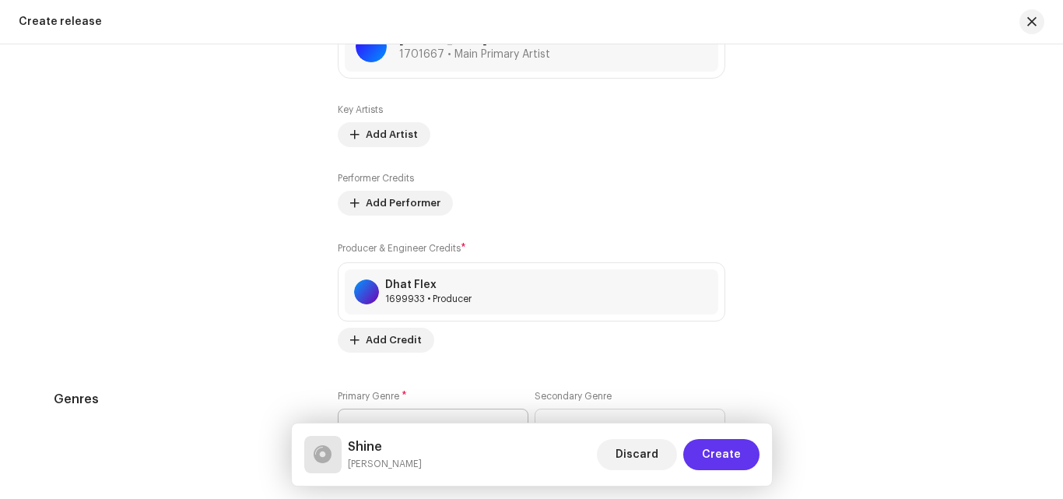
click at [737, 458] on span "Create" at bounding box center [721, 454] width 39 height 31
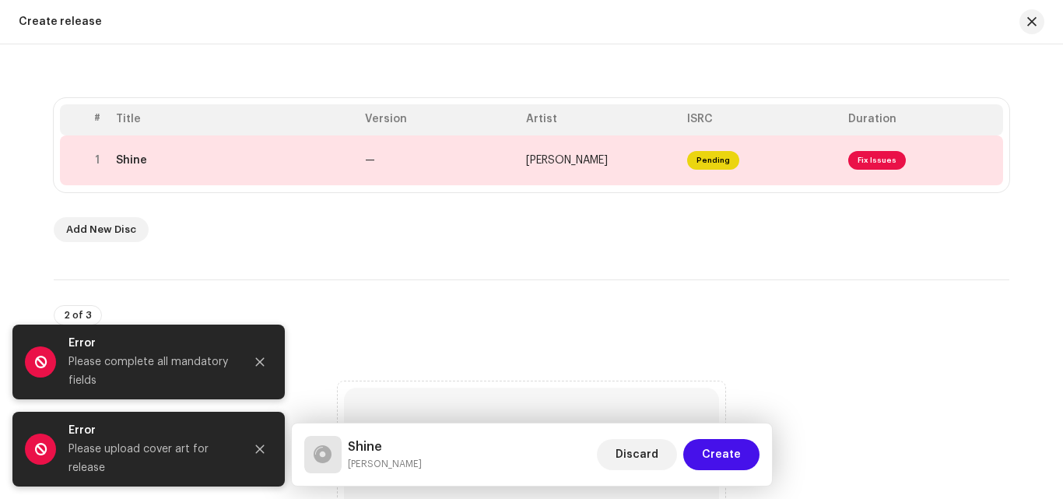
scroll to position [55, 0]
